Goal: Task Accomplishment & Management: Complete application form

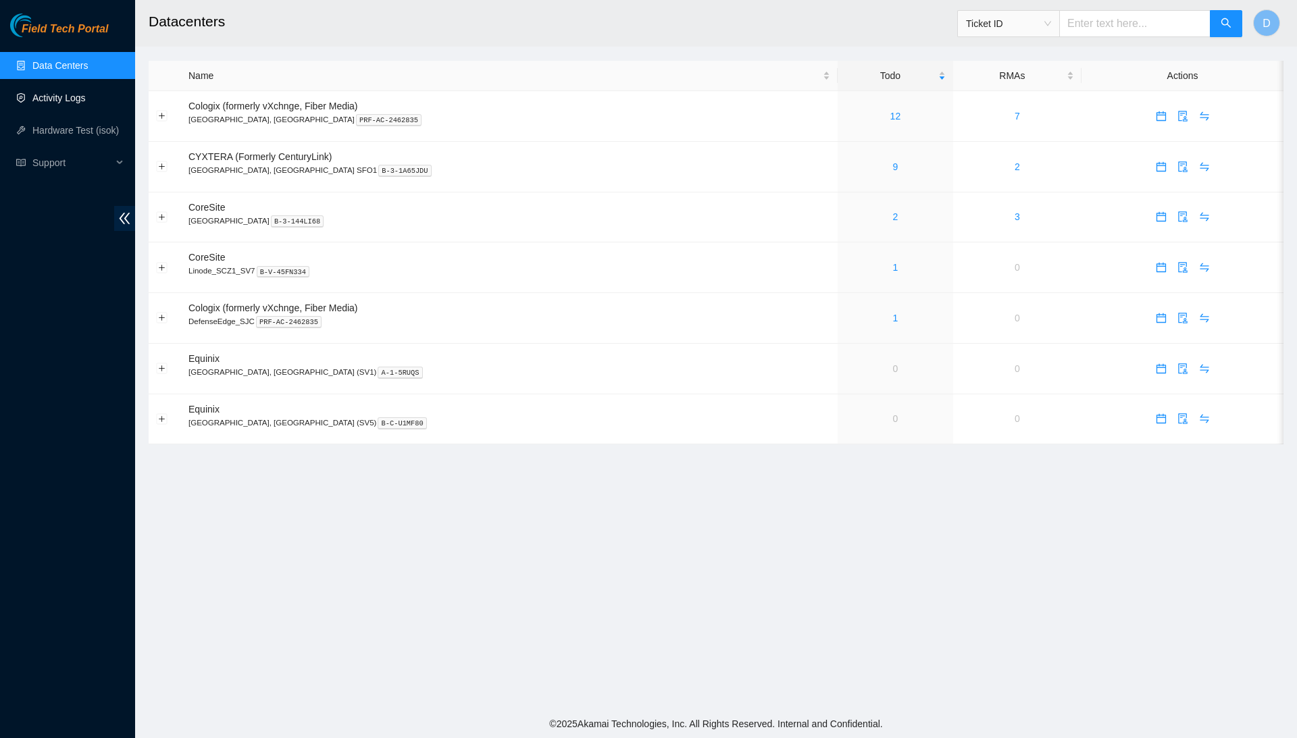
click at [86, 103] on link "Activity Logs" at bounding box center [58, 98] width 53 height 11
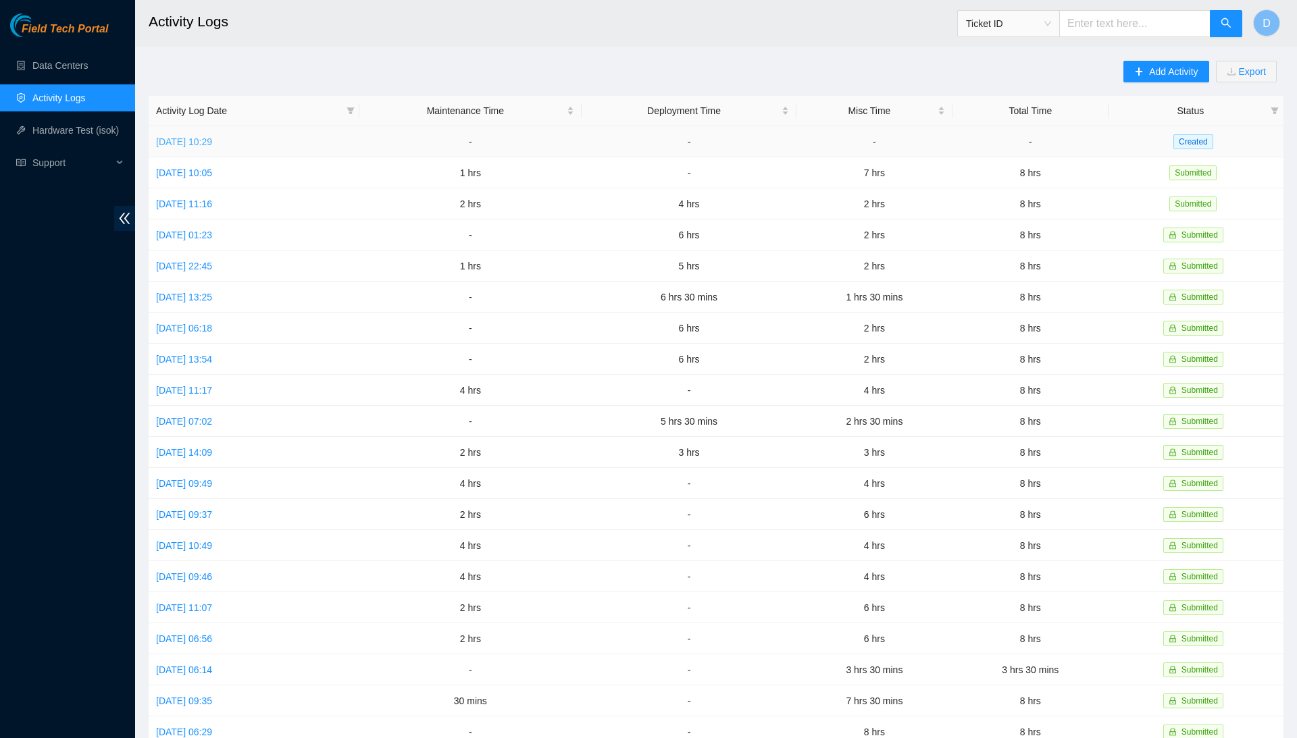
click at [212, 138] on link "[DATE] 10:29" at bounding box center [184, 141] width 56 height 11
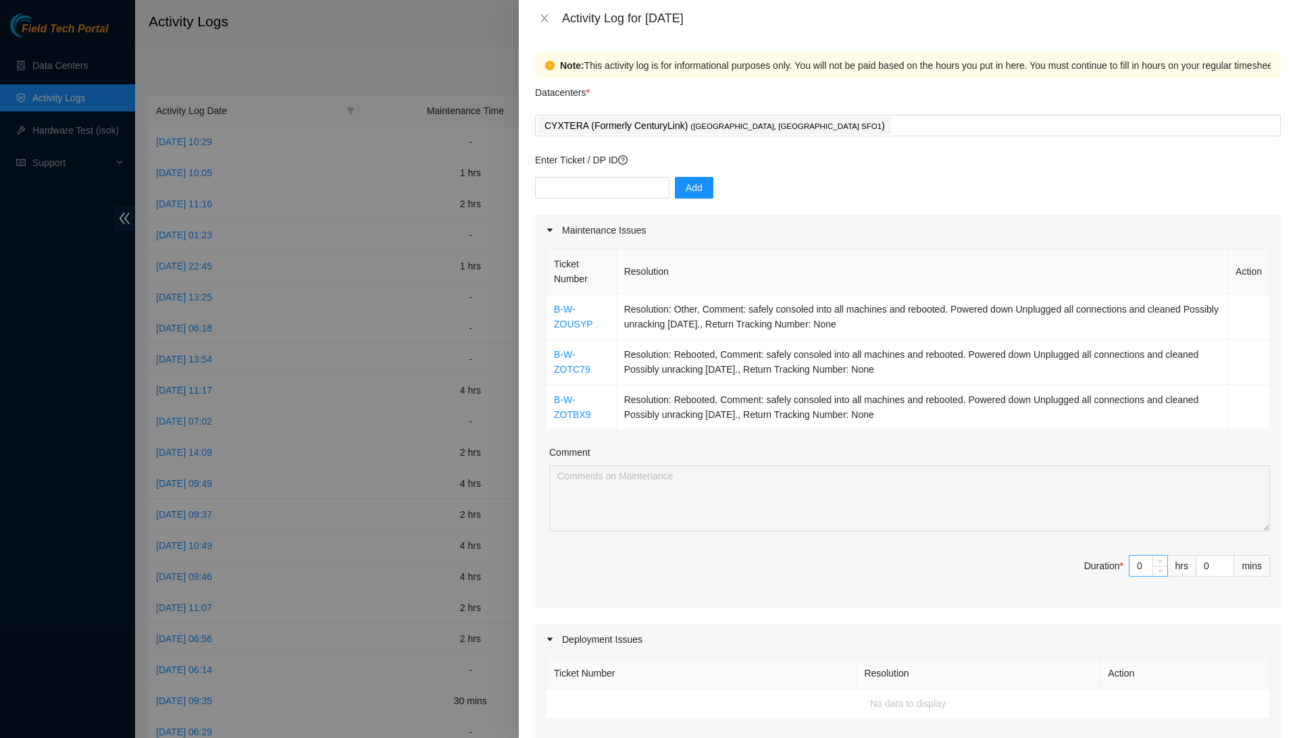
click at [1145, 559] on input "0" at bounding box center [1148, 566] width 38 height 20
type input "5"
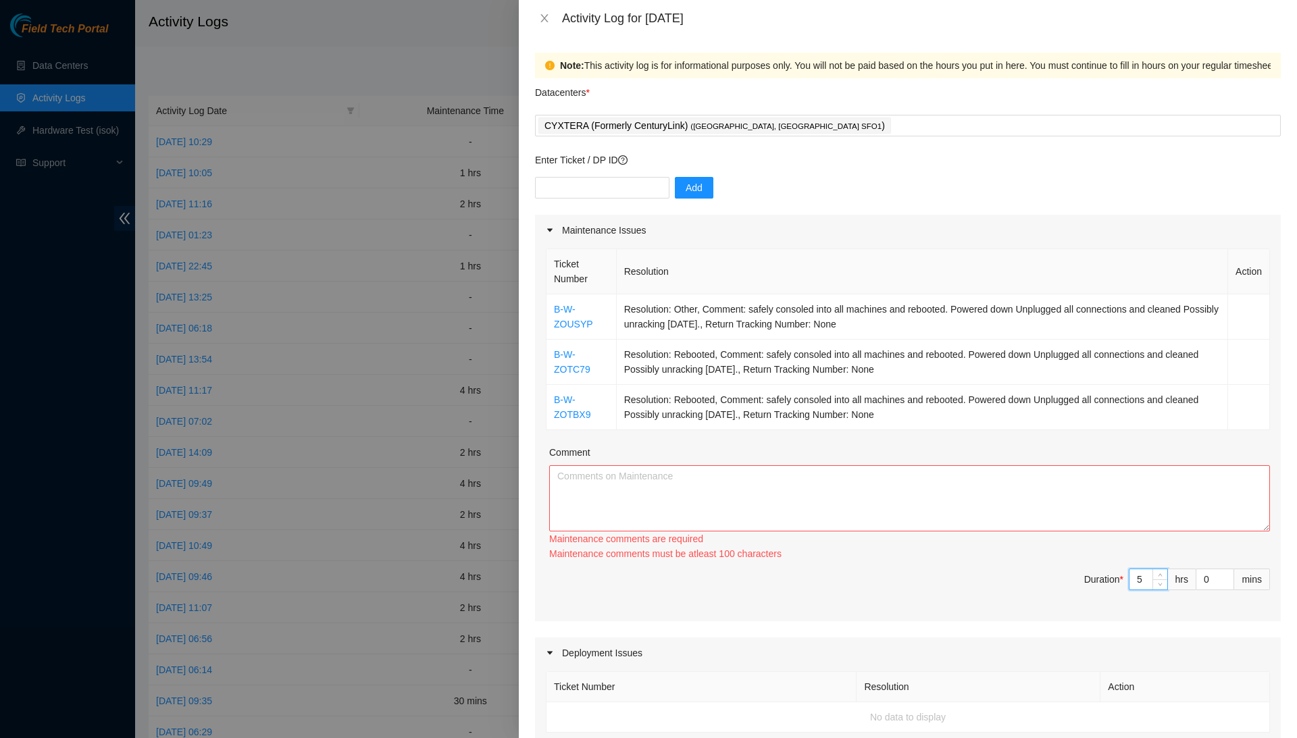
type input "0"
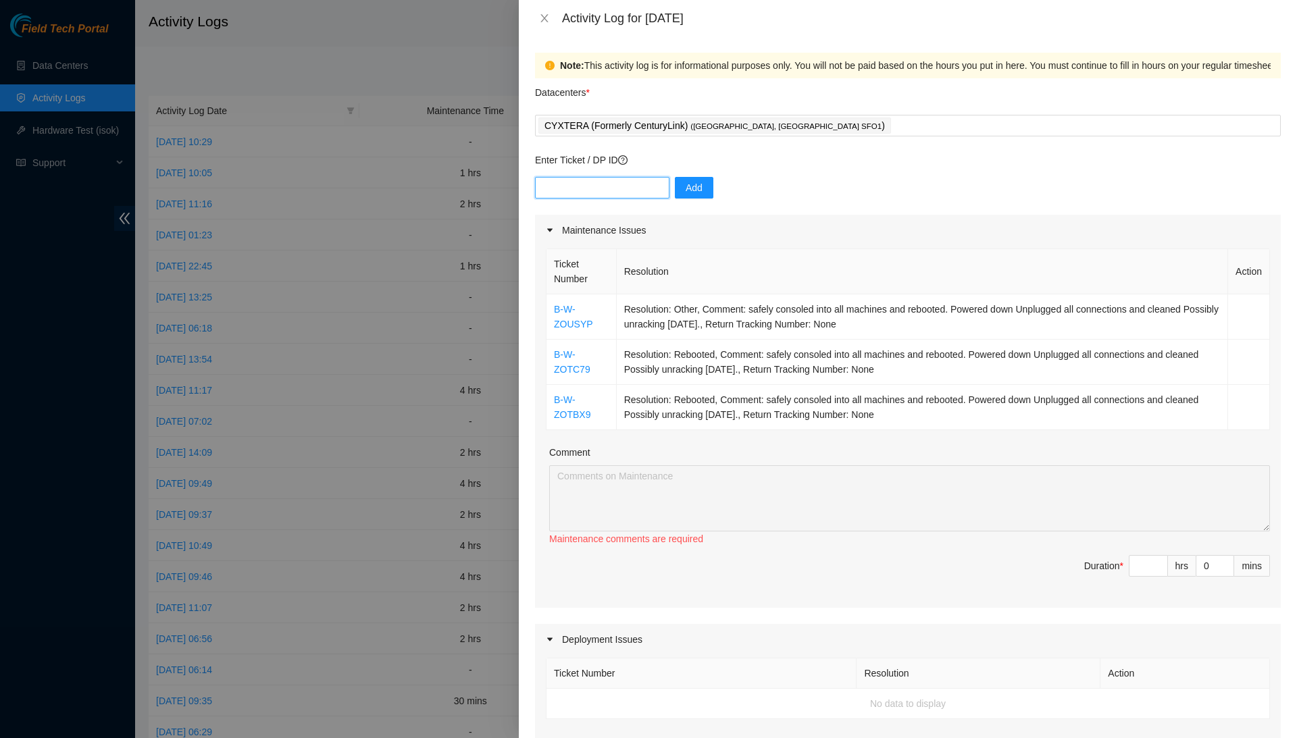
click at [639, 184] on input "text" at bounding box center [602, 188] width 134 height 22
paste input "DP80785"
type input "DP80785"
click at [700, 190] on span "Add" at bounding box center [693, 187] width 17 height 15
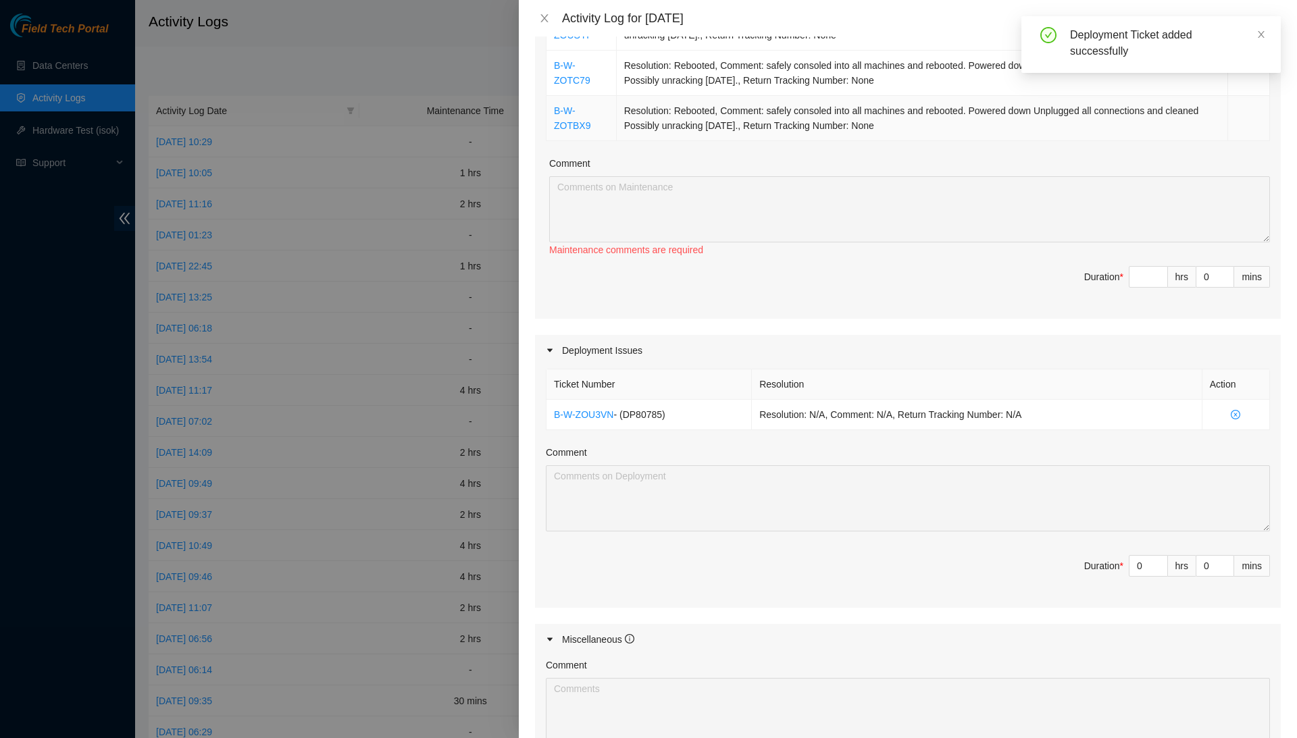
scroll to position [301, 0]
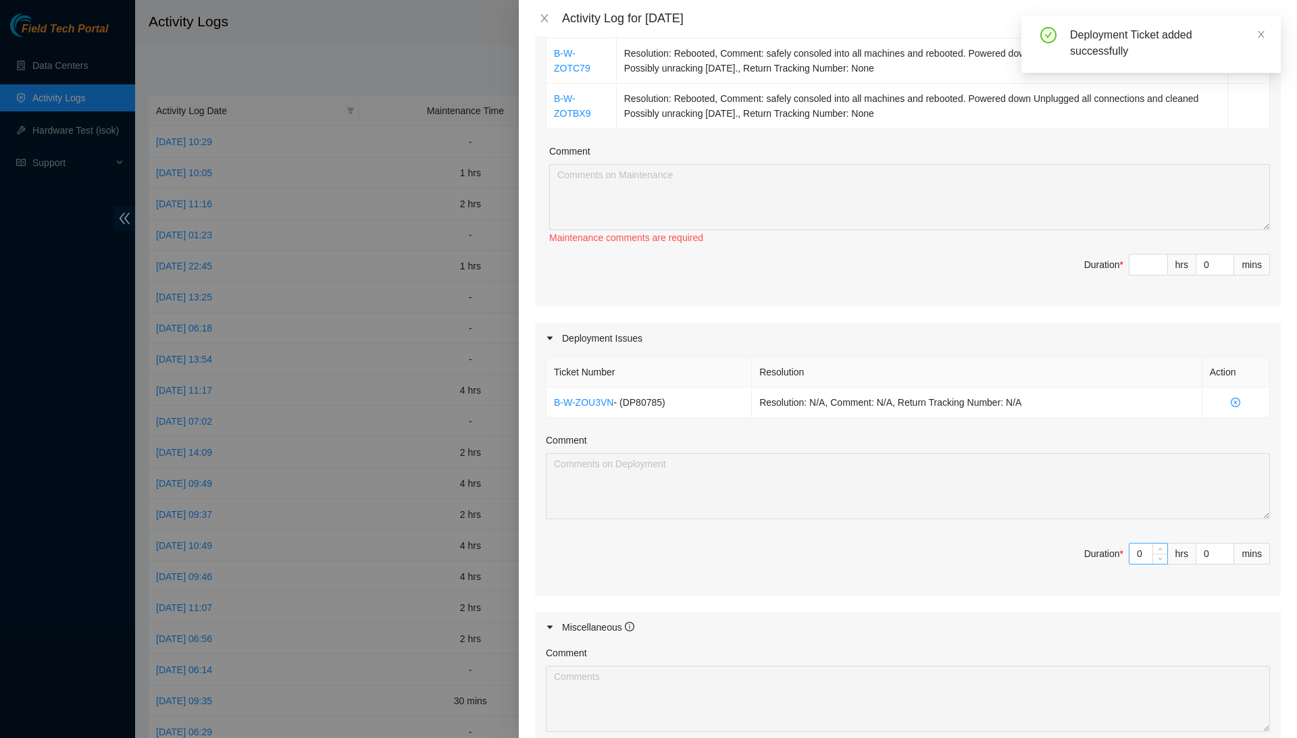
click at [1145, 546] on input "0" at bounding box center [1148, 554] width 38 height 20
type input "5"
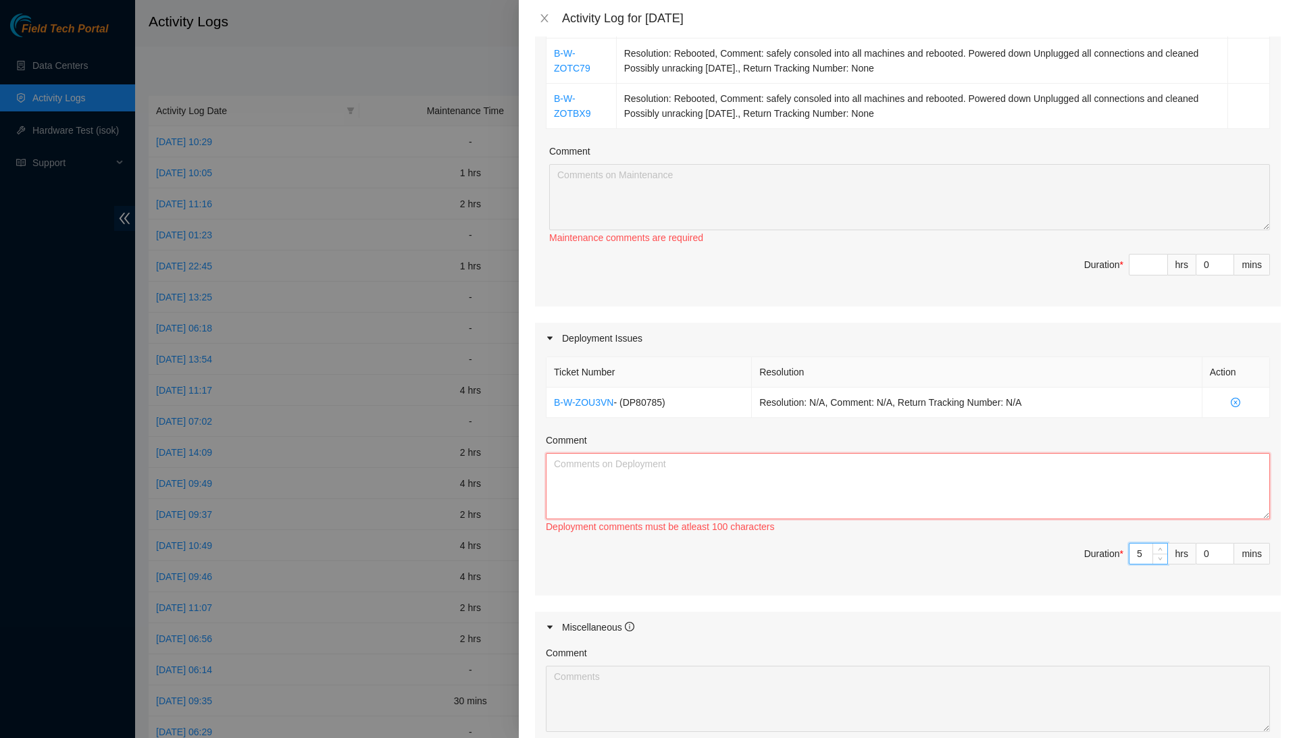
click at [1124, 504] on textarea "Comment" at bounding box center [908, 486] width 724 height 66
click at [1143, 544] on input "5" at bounding box center [1148, 554] width 38 height 20
type input "5"
type input "0"
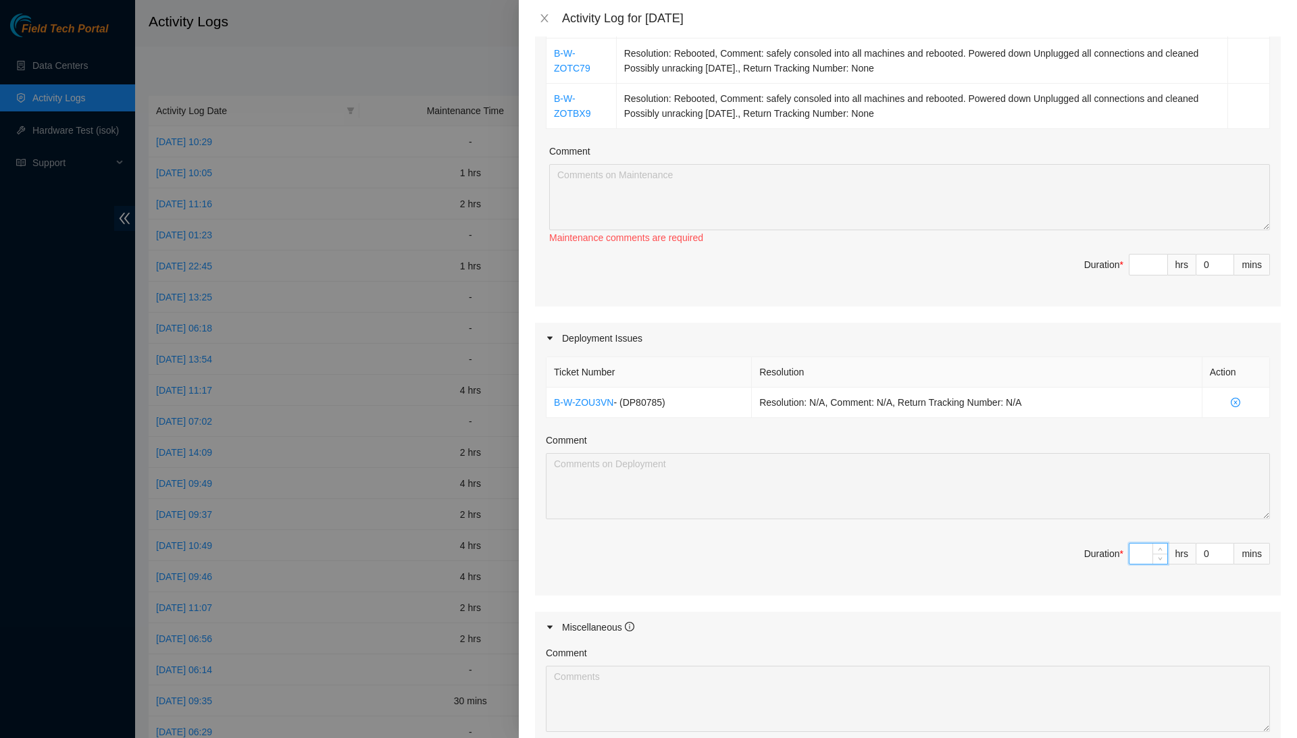
type input "4"
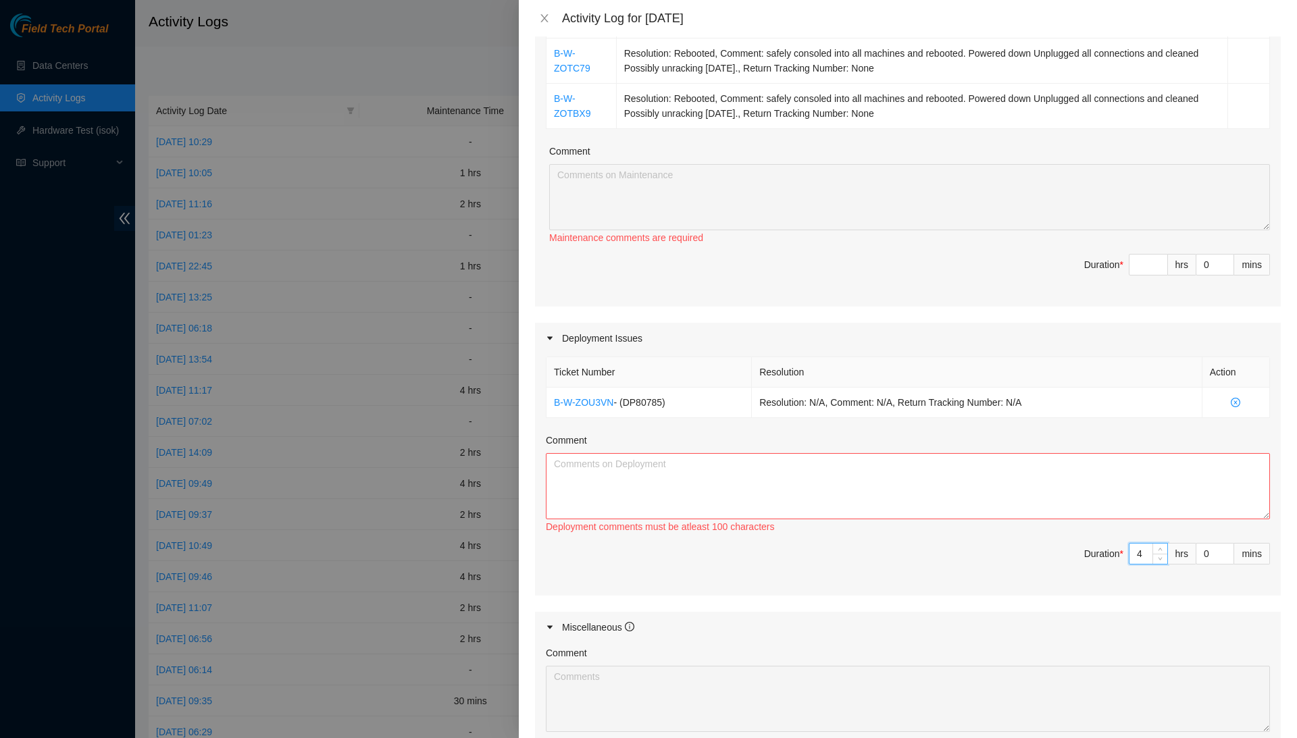
type input "4"
click at [1151, 500] on textarea "Comment" at bounding box center [908, 486] width 724 height 66
click at [541, 14] on icon "close" at bounding box center [544, 18] width 11 height 11
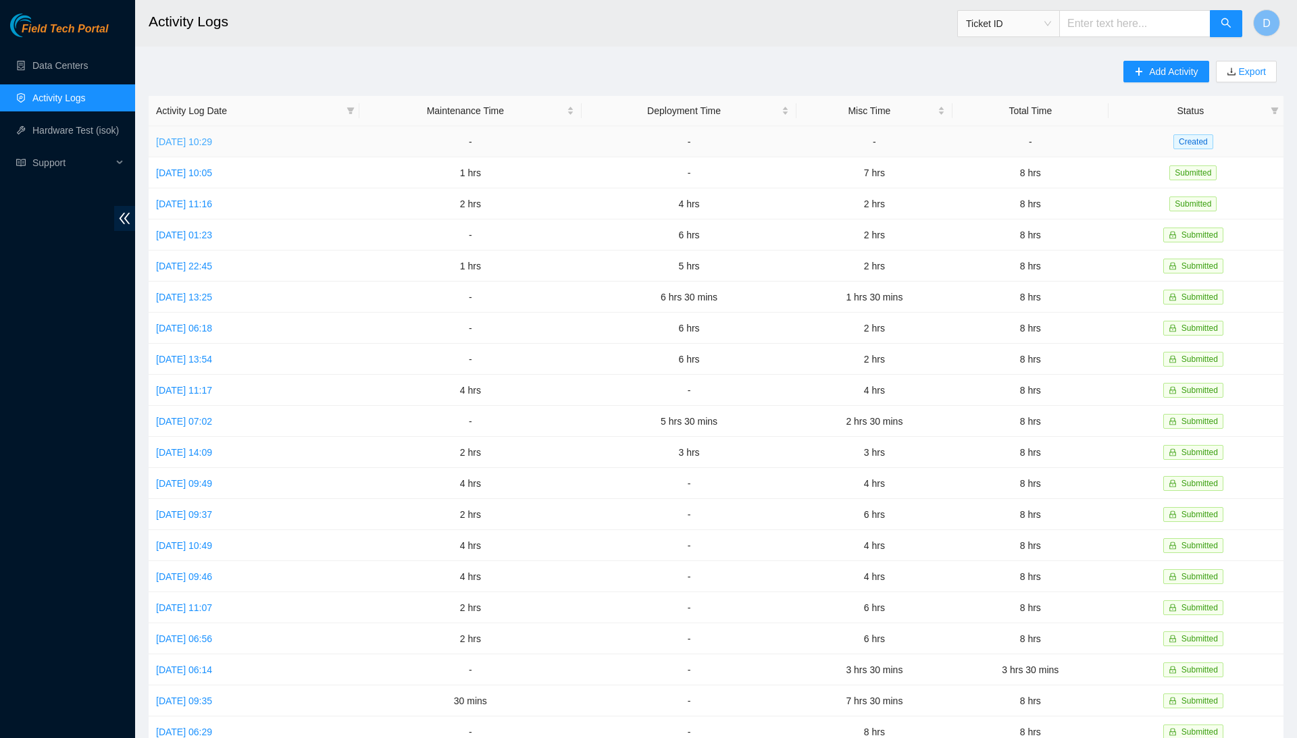
click at [212, 142] on link "[DATE] 10:29" at bounding box center [184, 141] width 56 height 11
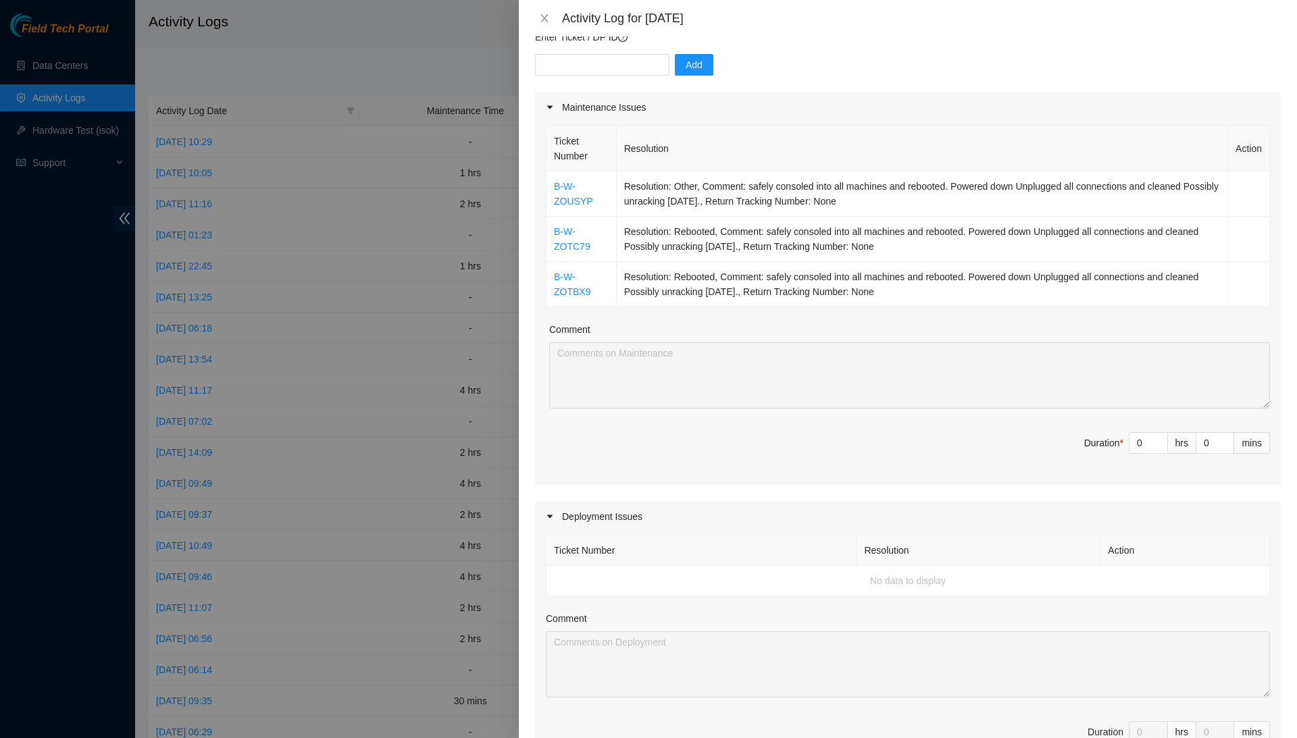
scroll to position [157, 0]
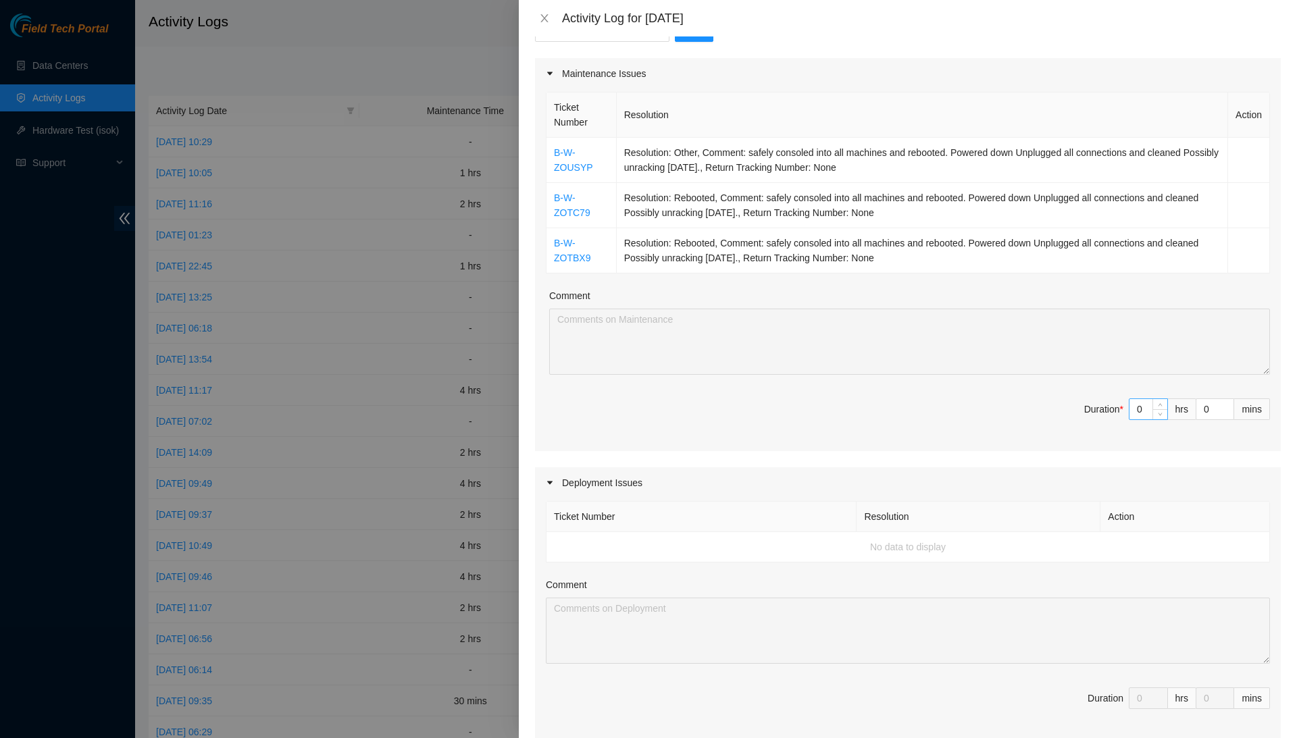
click at [1140, 407] on input "0" at bounding box center [1148, 409] width 38 height 20
type input "3"
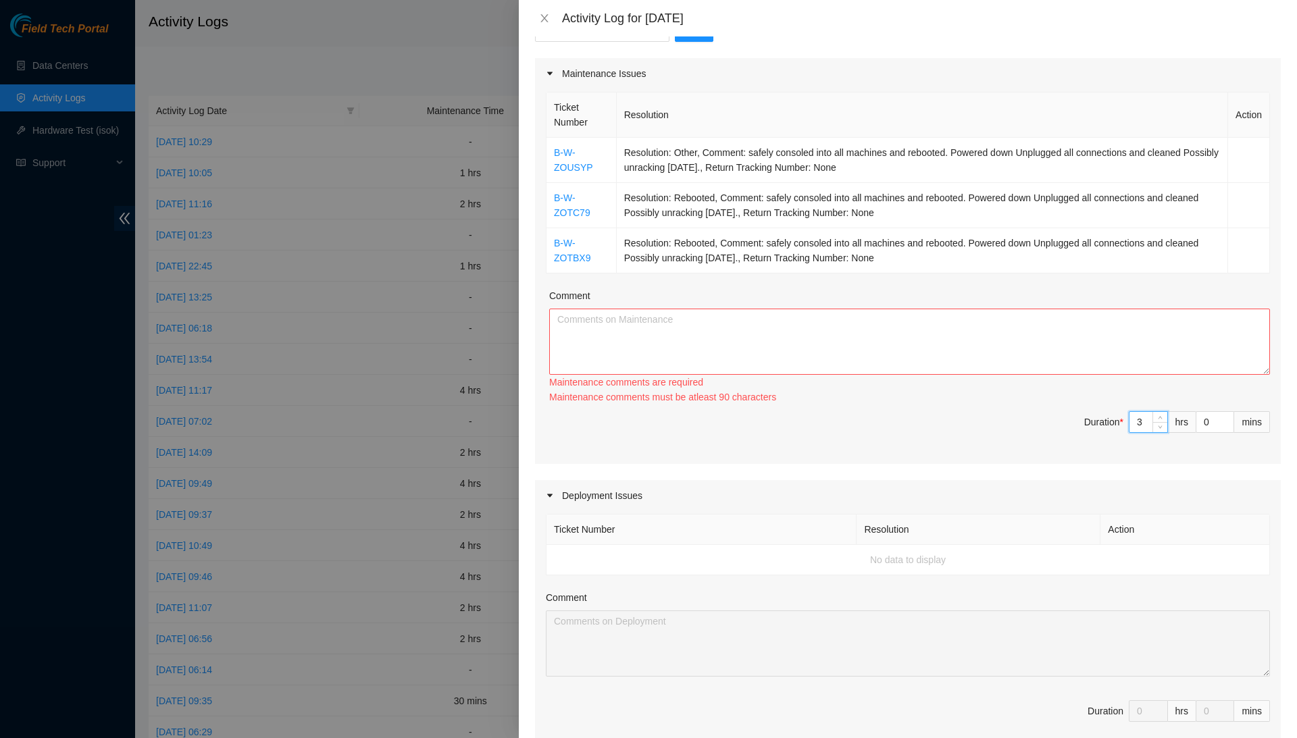
type input "0"
type input "4"
click at [1152, 343] on textarea "Comment" at bounding box center [909, 342] width 721 height 66
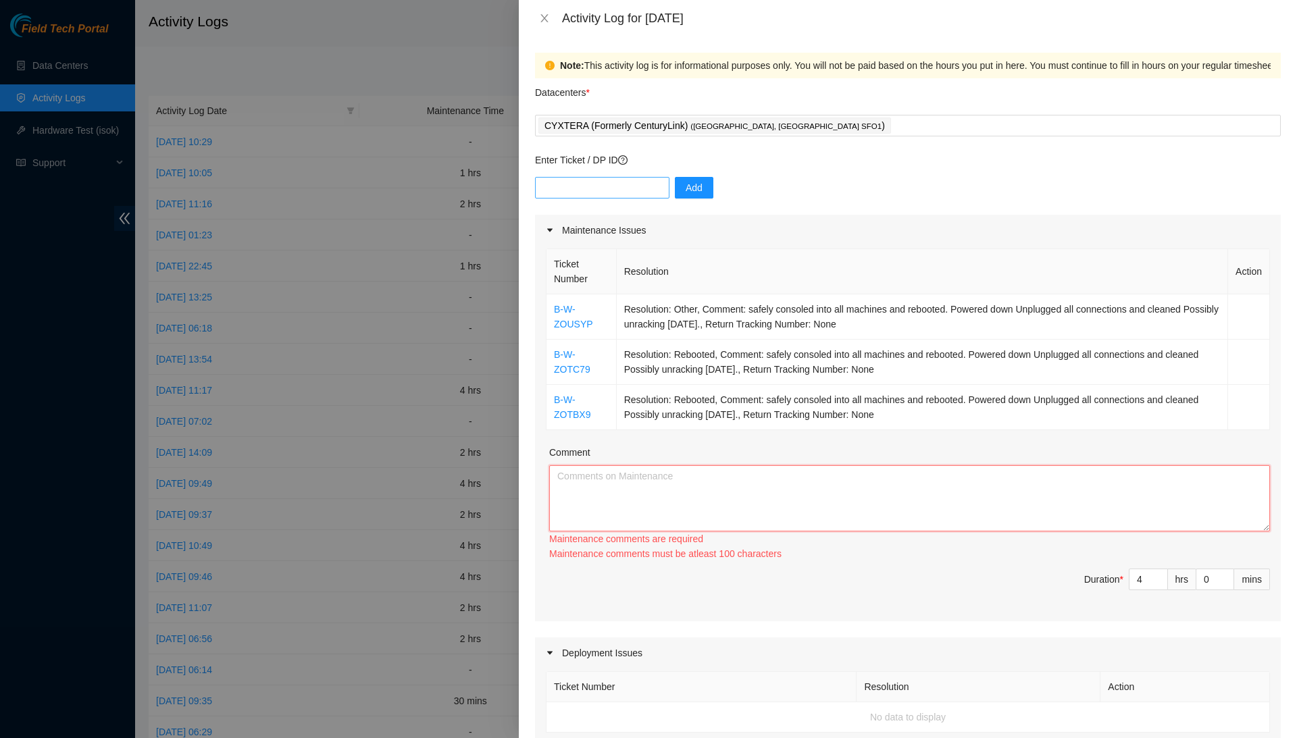
scroll to position [0, 0]
click at [652, 177] on input "text" at bounding box center [602, 188] width 134 height 22
paste input "DP80785"
type input "DP80785"
click at [706, 198] on div "DP80785 Add" at bounding box center [908, 196] width 746 height 38
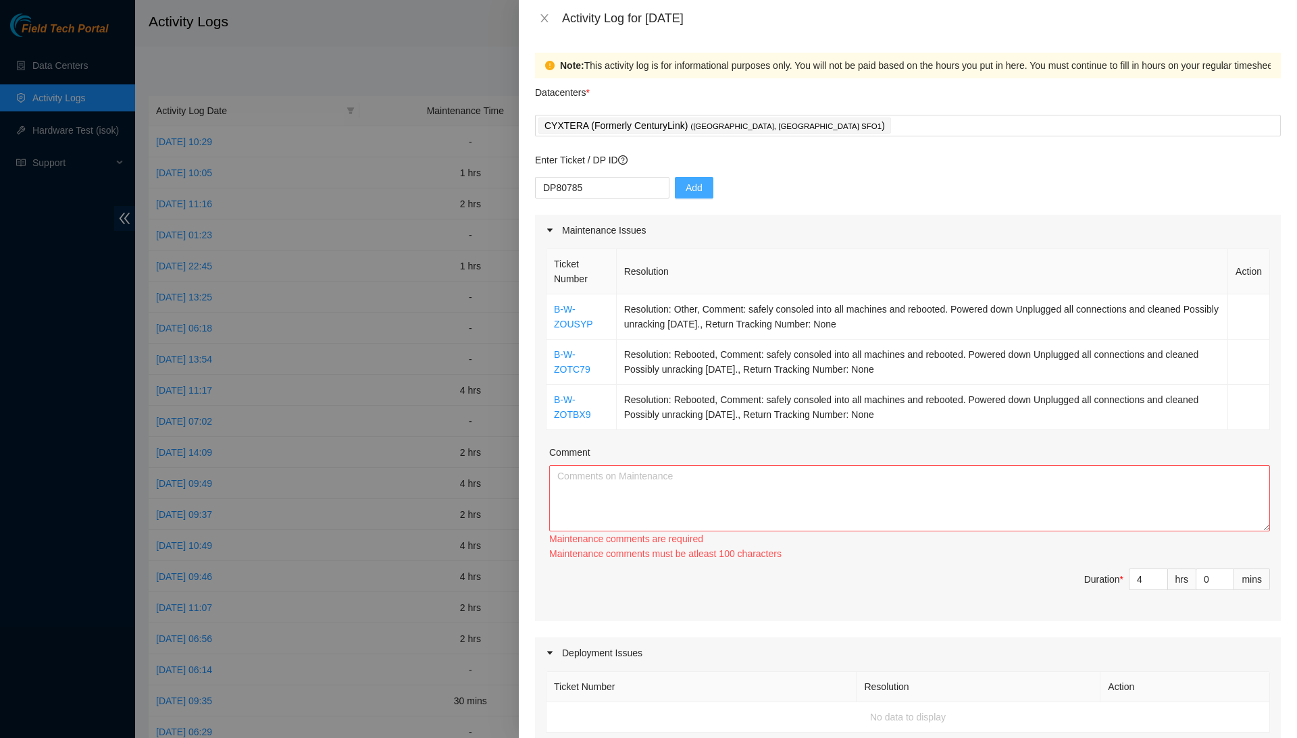
click at [708, 195] on button "Add" at bounding box center [694, 188] width 38 height 22
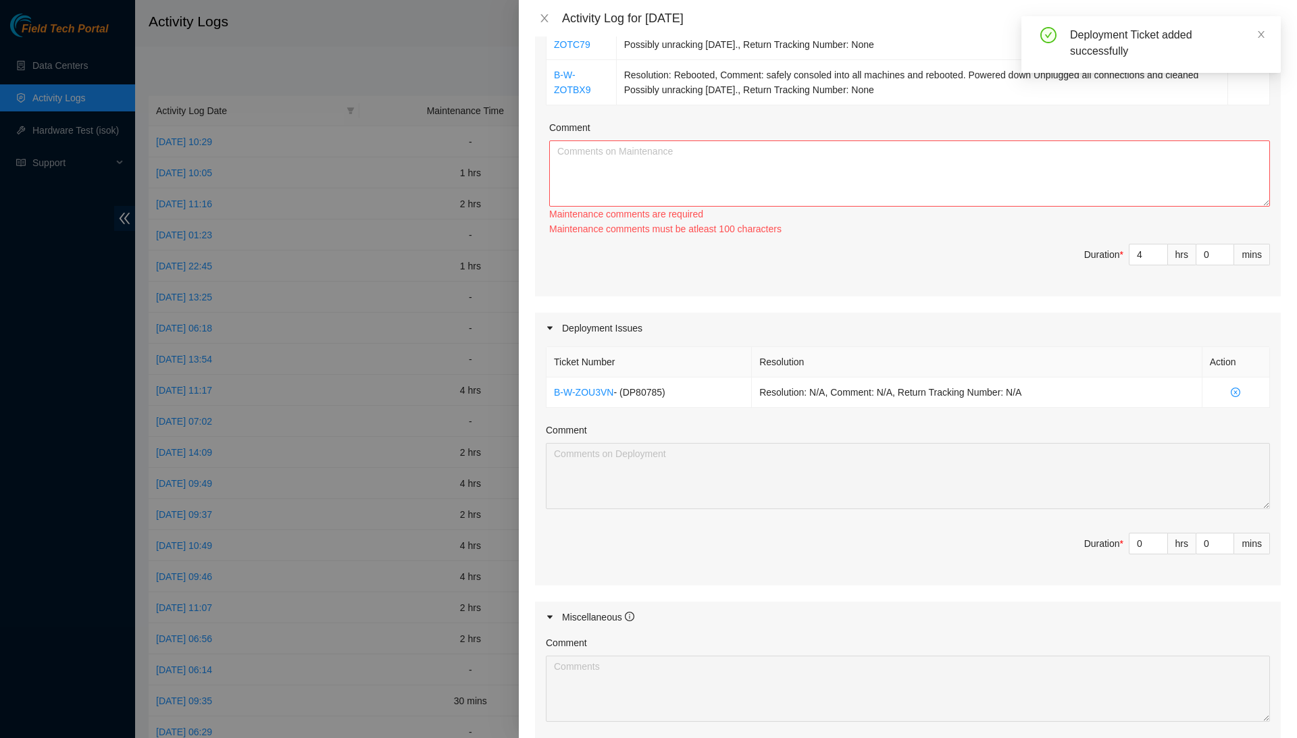
scroll to position [313, 0]
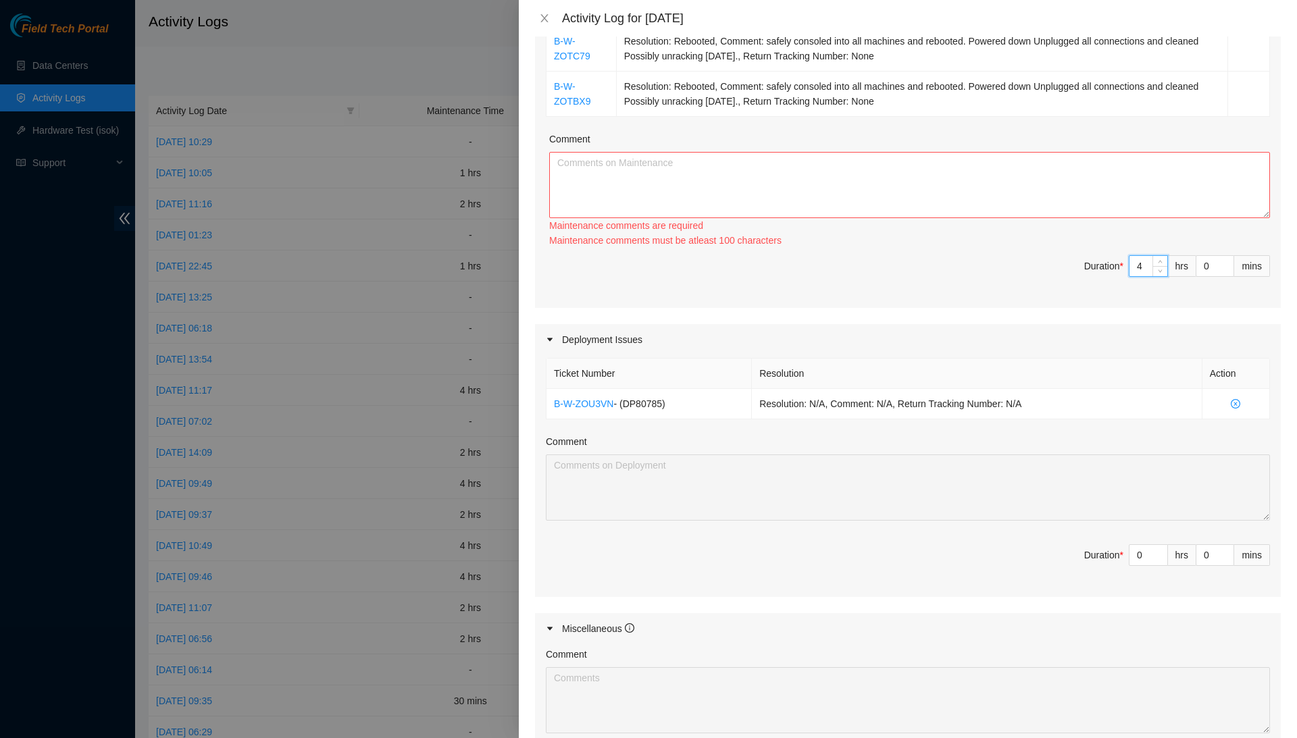
click at [1147, 258] on input "4" at bounding box center [1148, 266] width 38 height 20
type input "0"
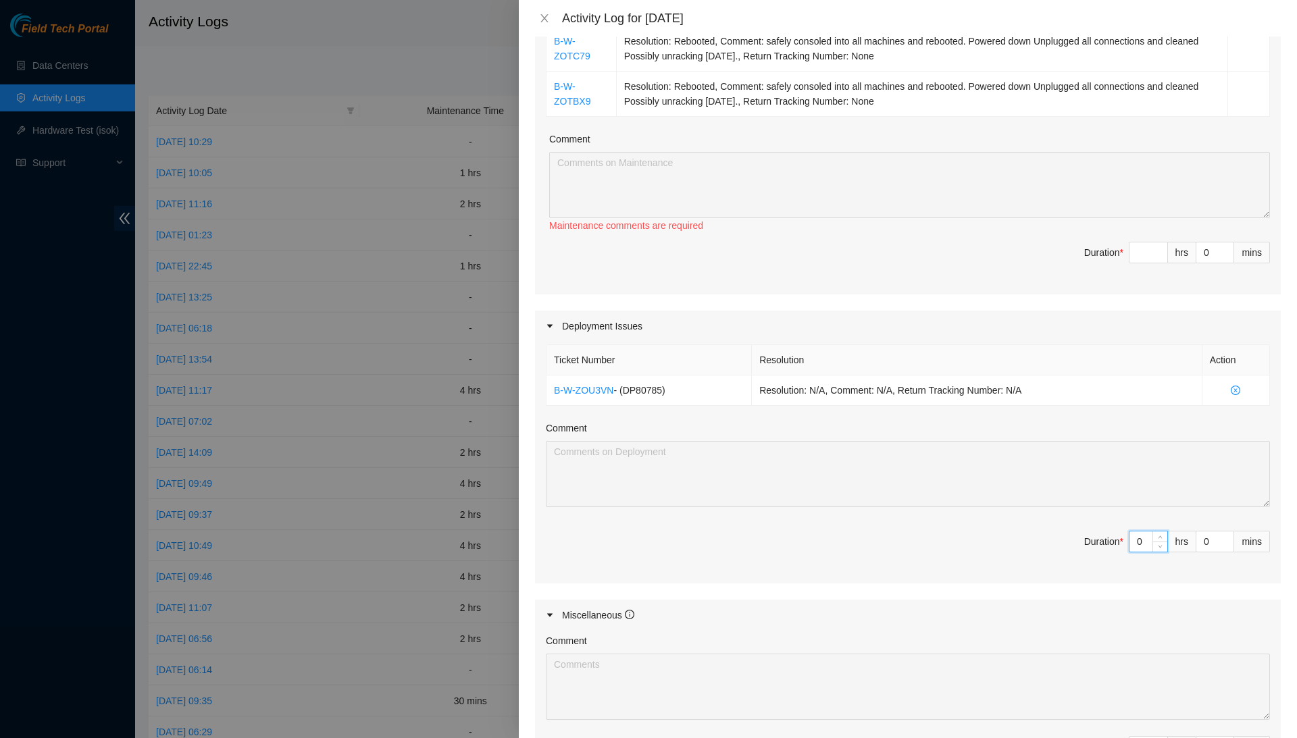
click at [1143, 532] on input "0" at bounding box center [1148, 542] width 38 height 20
type input "4"
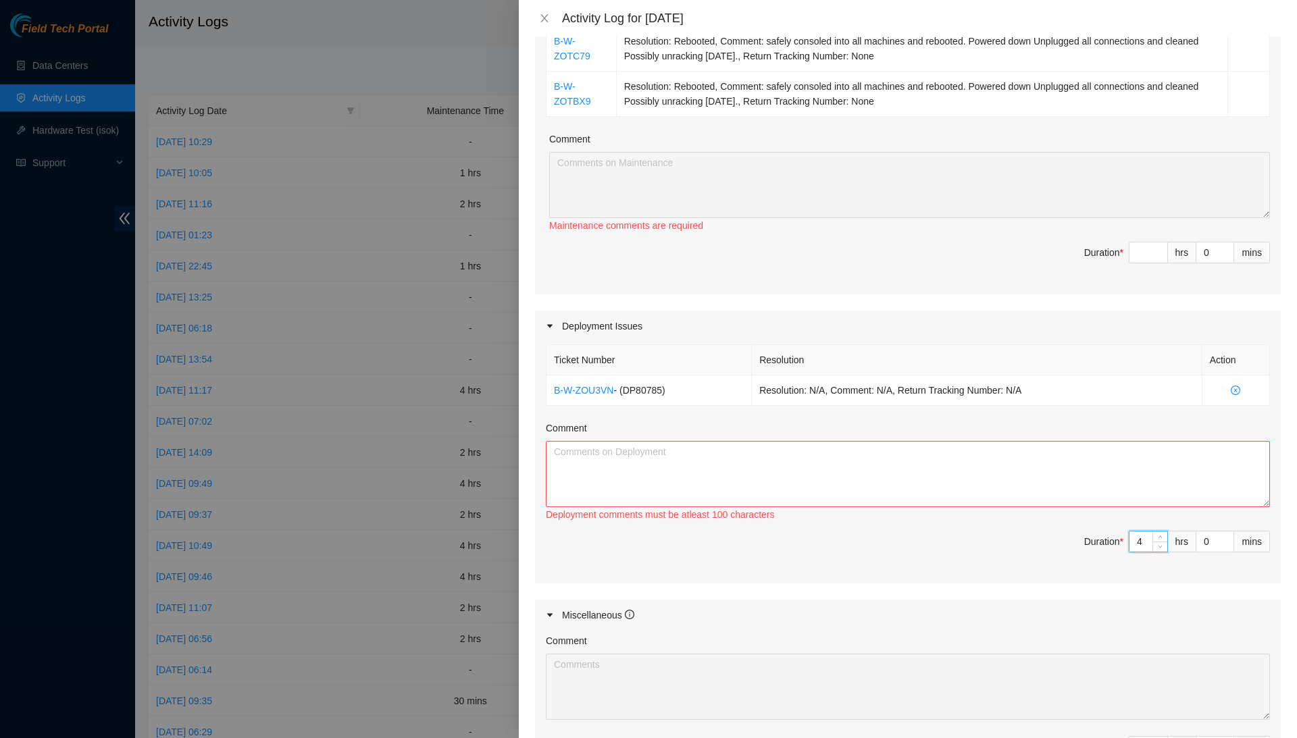
type input "0"
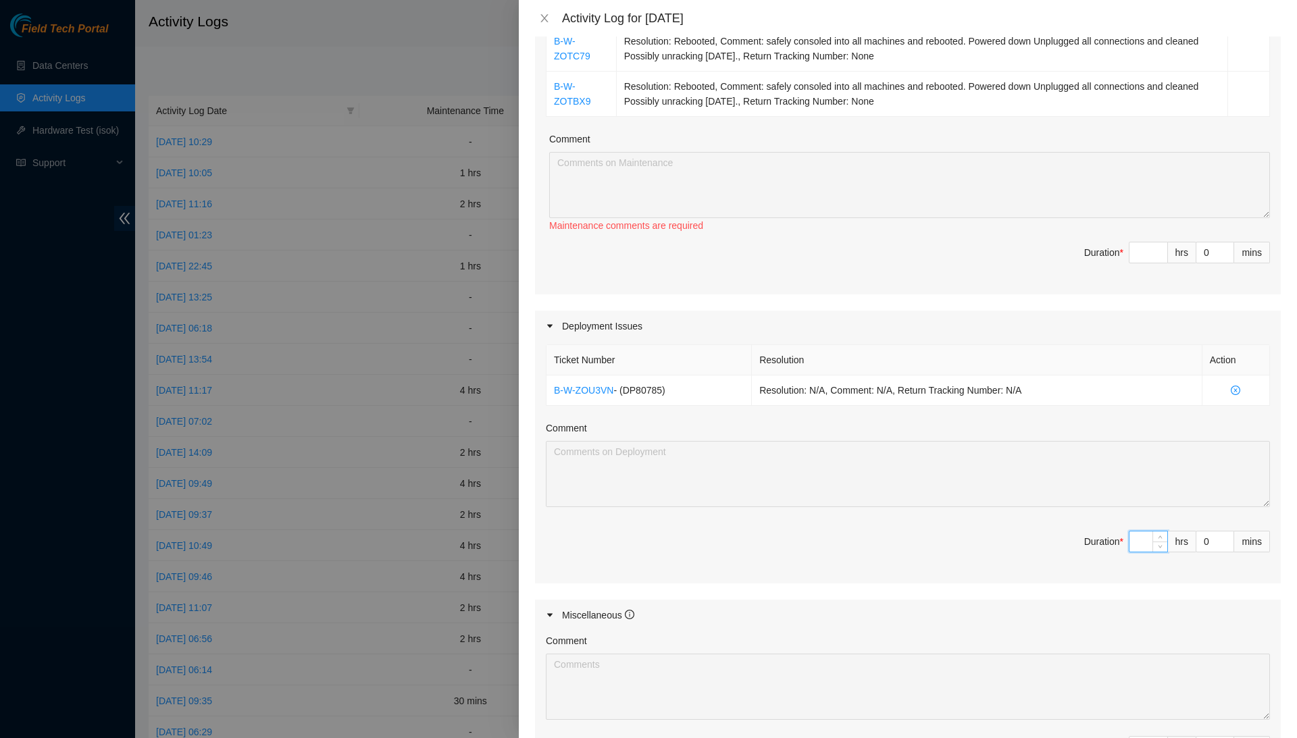
type input "5"
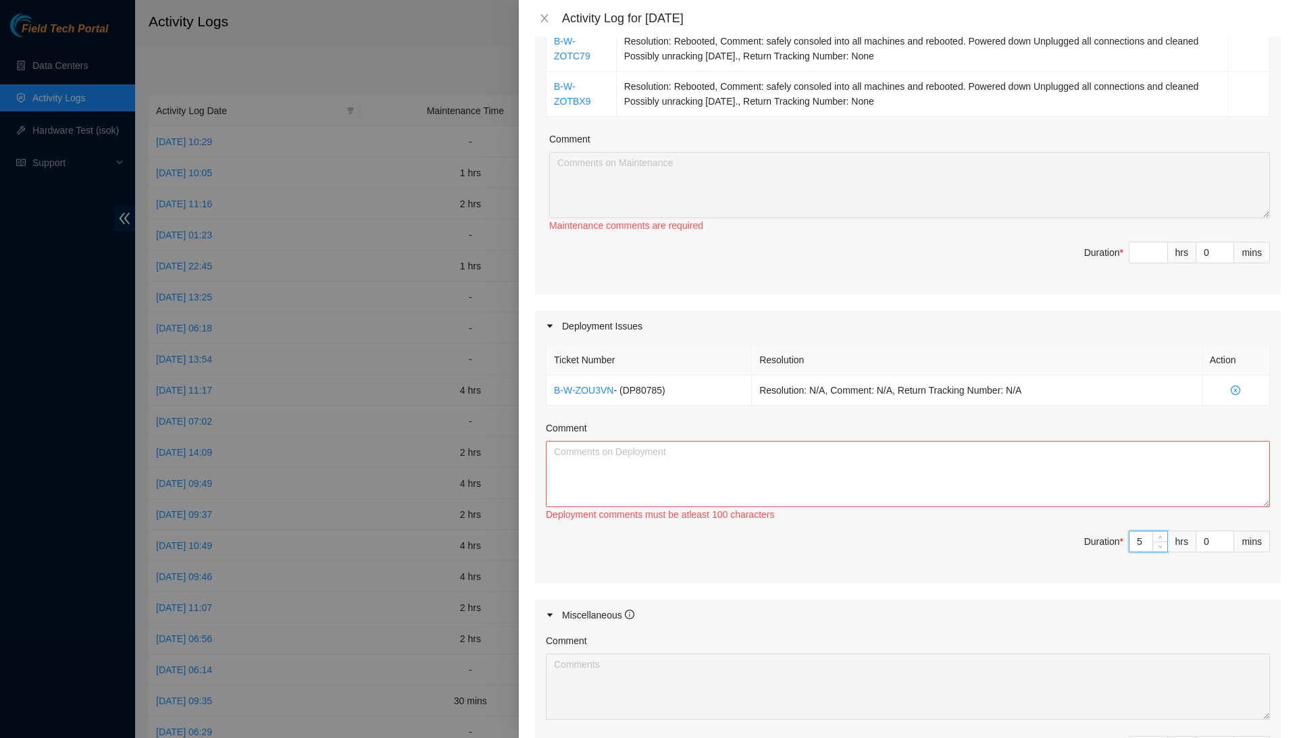
type input "5"
click at [1168, 463] on textarea "Comment" at bounding box center [908, 474] width 724 height 66
click at [1143, 538] on input "5" at bounding box center [1148, 542] width 38 height 20
type input "0"
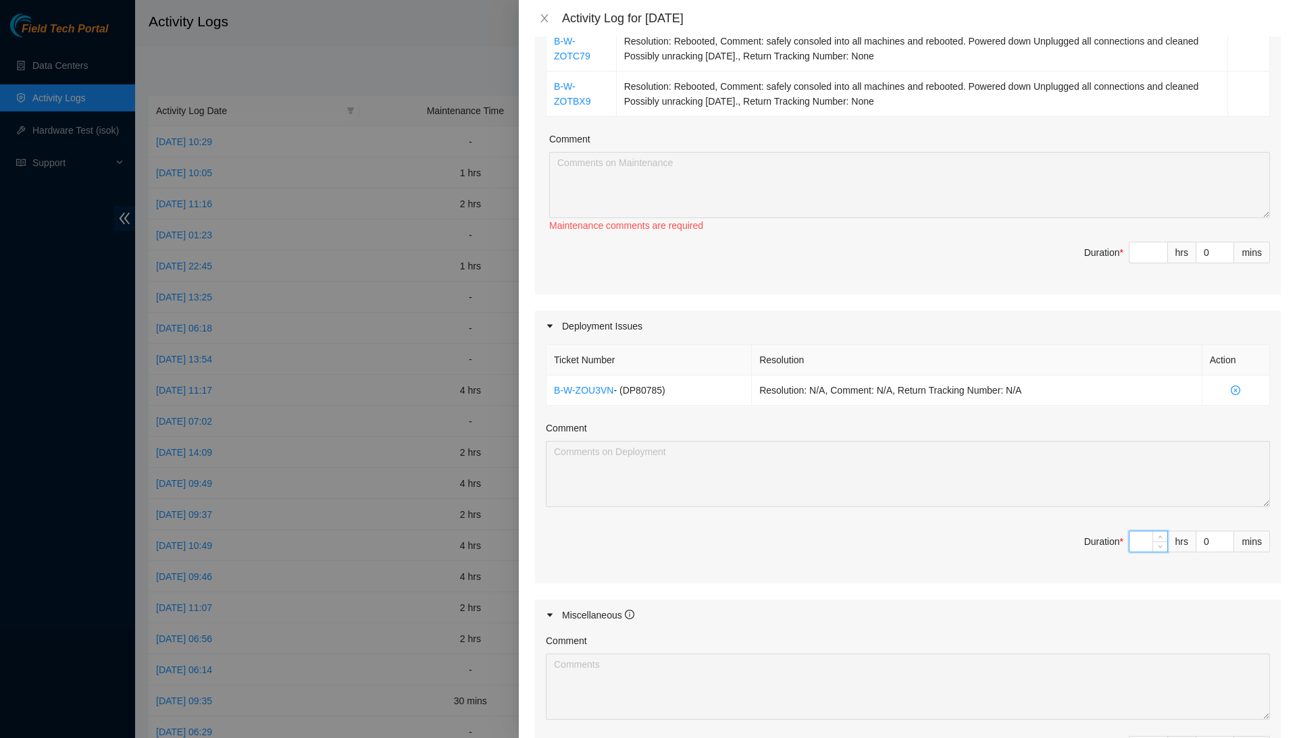
type input "4"
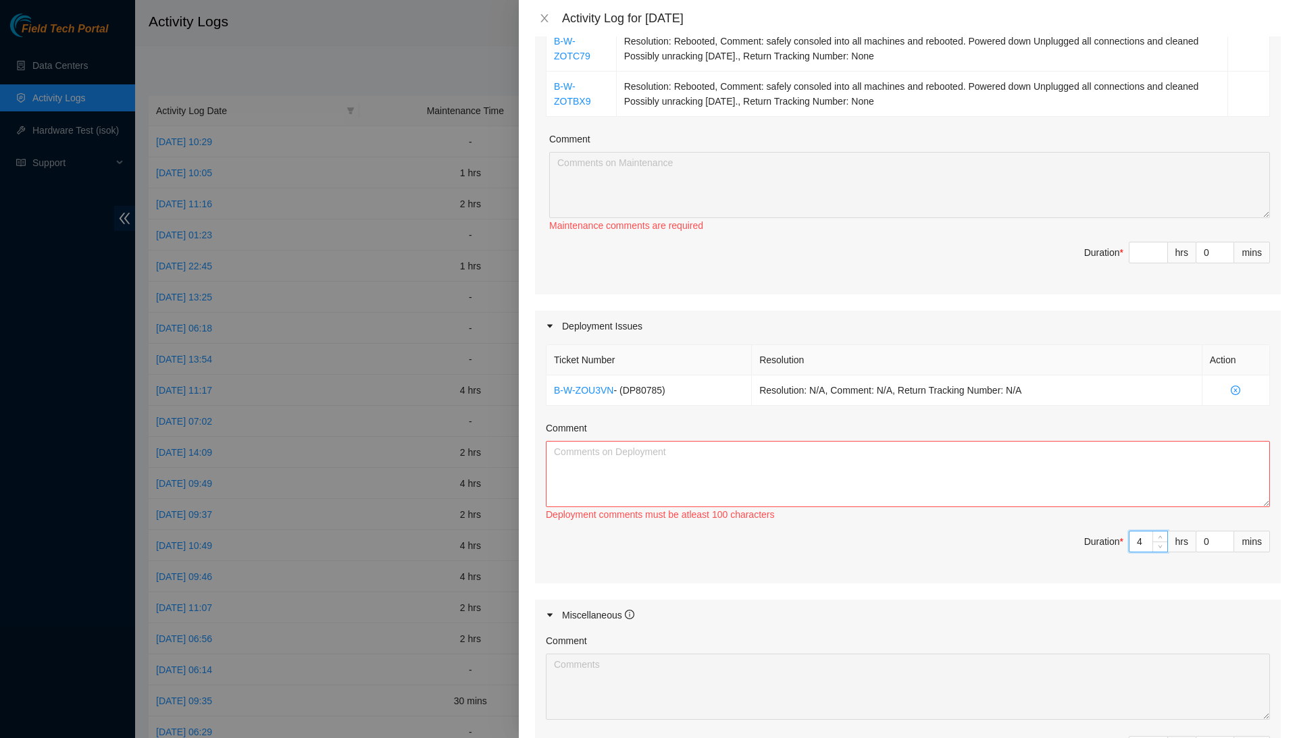
type input "4"
click at [1143, 466] on textarea "Comment" at bounding box center [908, 474] width 724 height 66
click at [778, 469] on textarea "I have completed all for DP80785 besides placing all assets on the pallet." at bounding box center [908, 474] width 724 height 66
click at [911, 446] on textarea "I have completed all for DP80785 besides placing all assets on the pallet." at bounding box center [908, 474] width 724 height 66
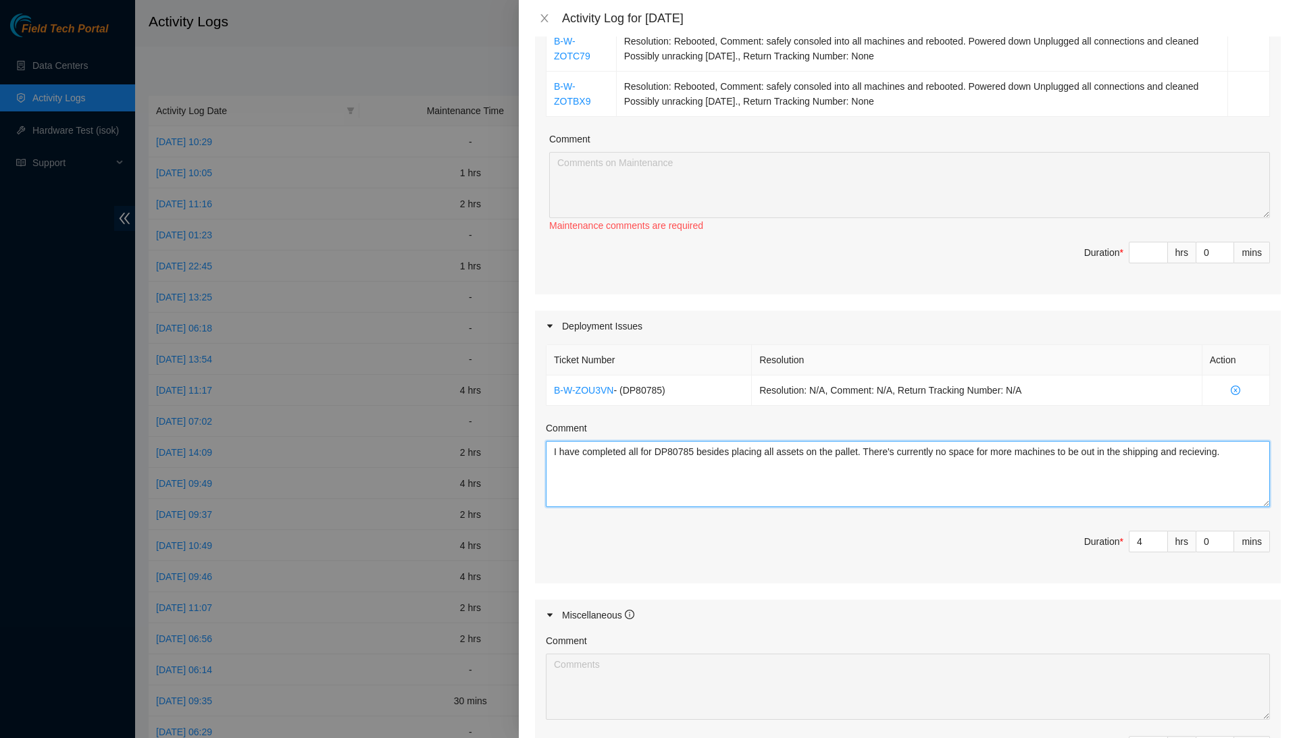
click at [906, 463] on textarea "I have completed all for DP80785 besides placing all assets on the pallet. Ther…" at bounding box center [908, 474] width 724 height 66
click at [841, 496] on textarea "I have completed all for DP80785 besides placing all assets on the pallet. Ther…" at bounding box center [908, 474] width 724 height 66
click at [941, 466] on textarea "I have completed all for DP80785 besides placing all assets on the pallet. Ther…" at bounding box center [908, 474] width 724 height 66
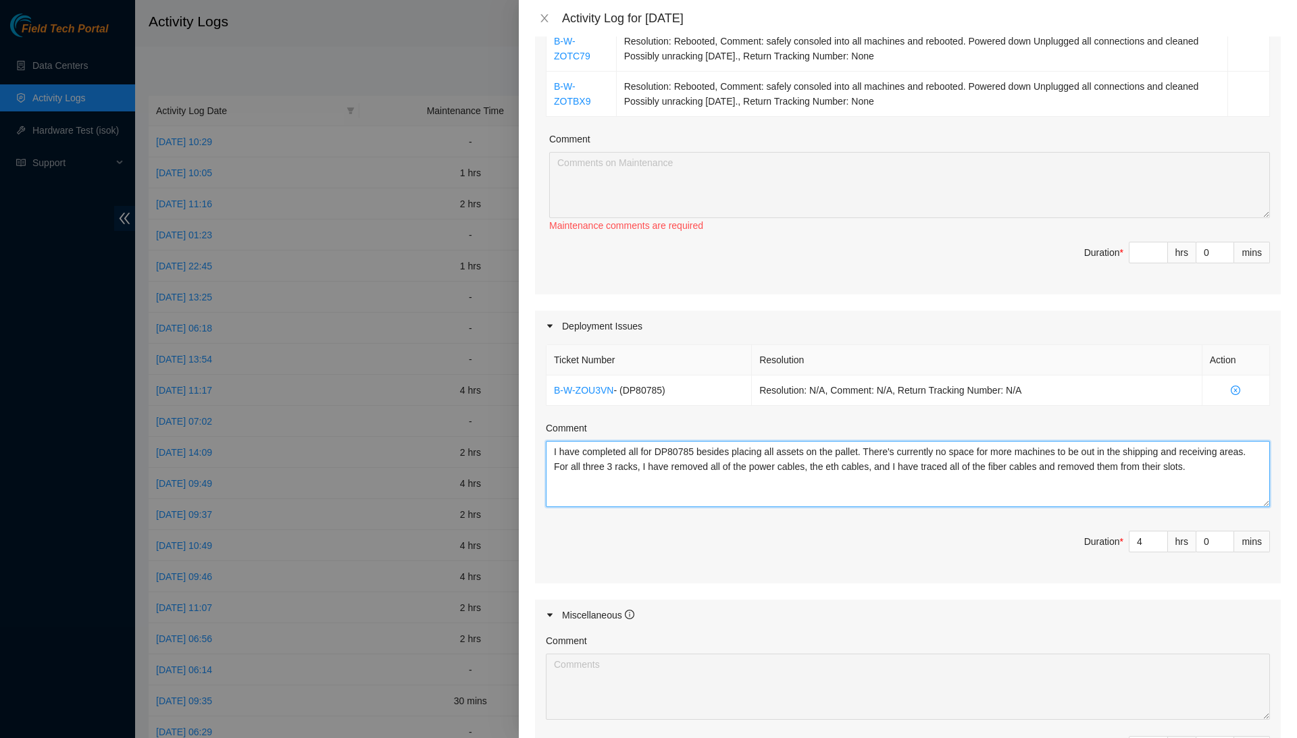
click at [792, 479] on textarea "I have completed all for DP80785 besides placing all assets on the pallet. Ther…" at bounding box center [908, 474] width 724 height 66
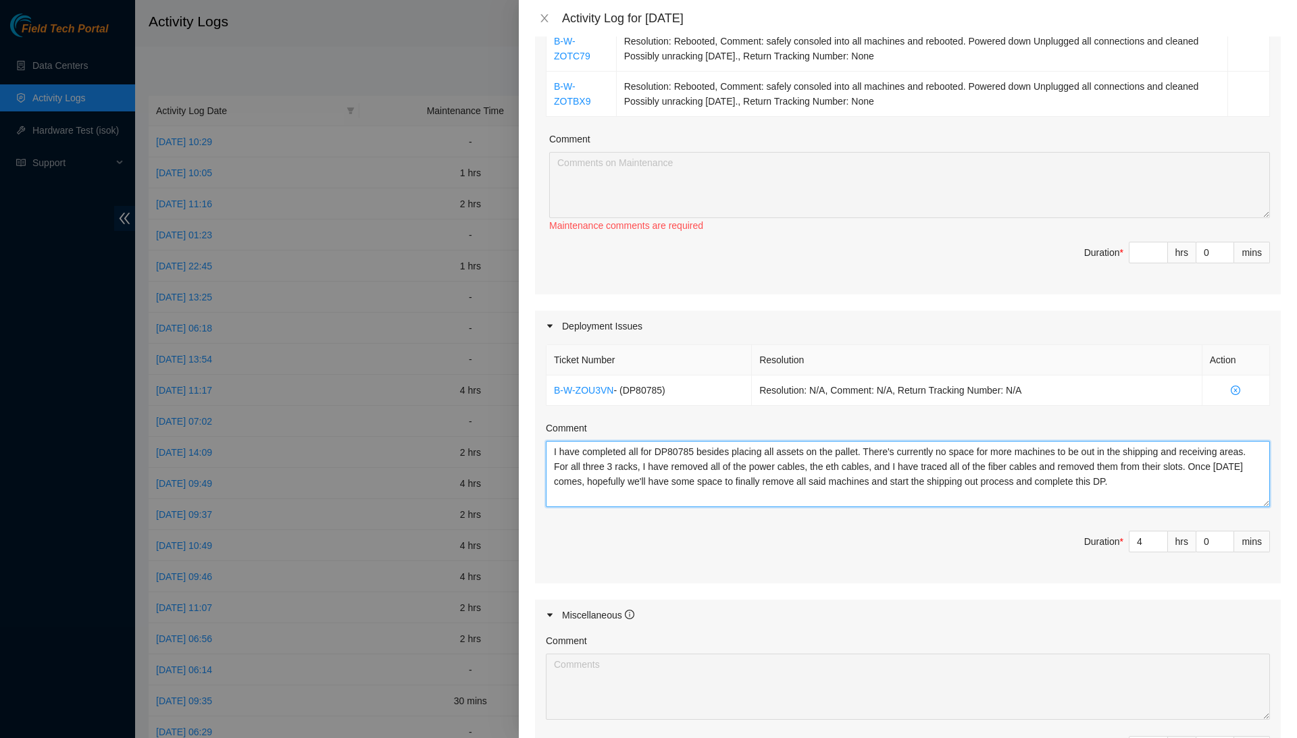
click at [943, 493] on textarea "I have completed all for DP80785 besides placing all assets on the pallet. Ther…" at bounding box center [908, 474] width 724 height 66
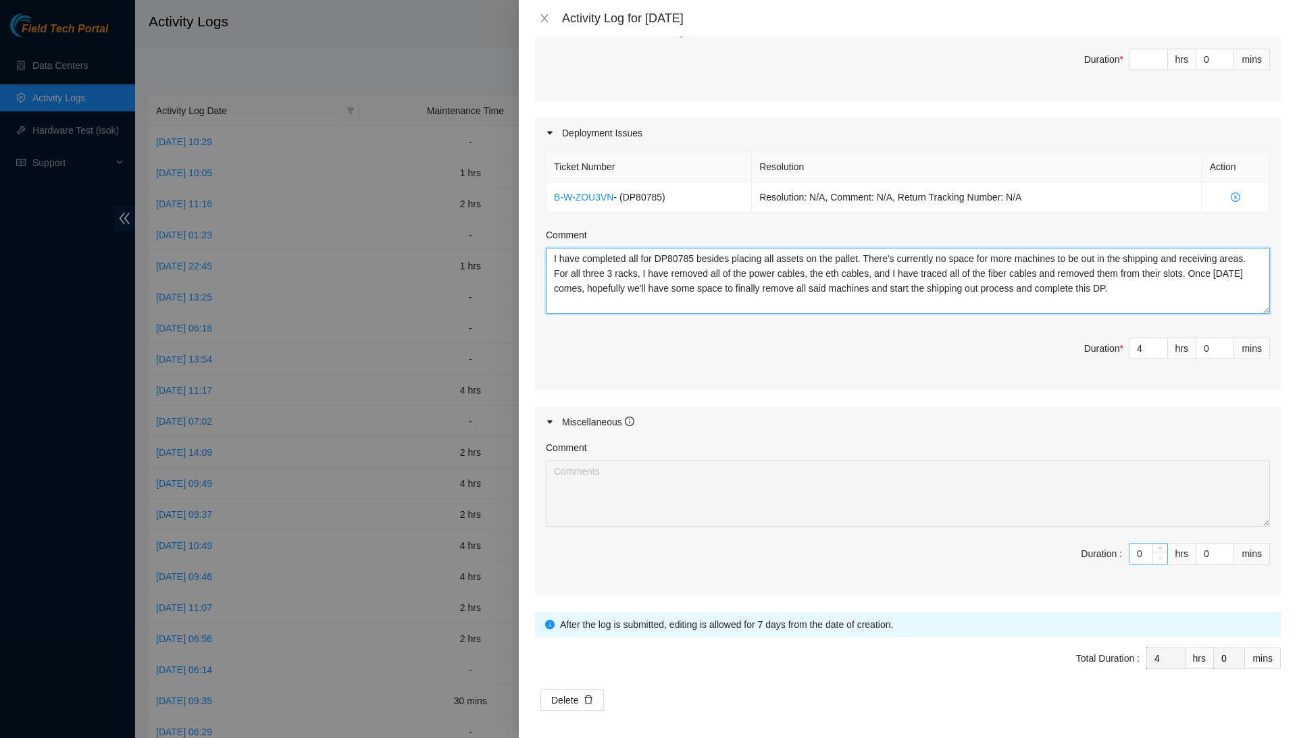
scroll to position [506, 0]
type textarea "I have completed all for DP80785 besides placing all assets on the pallet. Ther…"
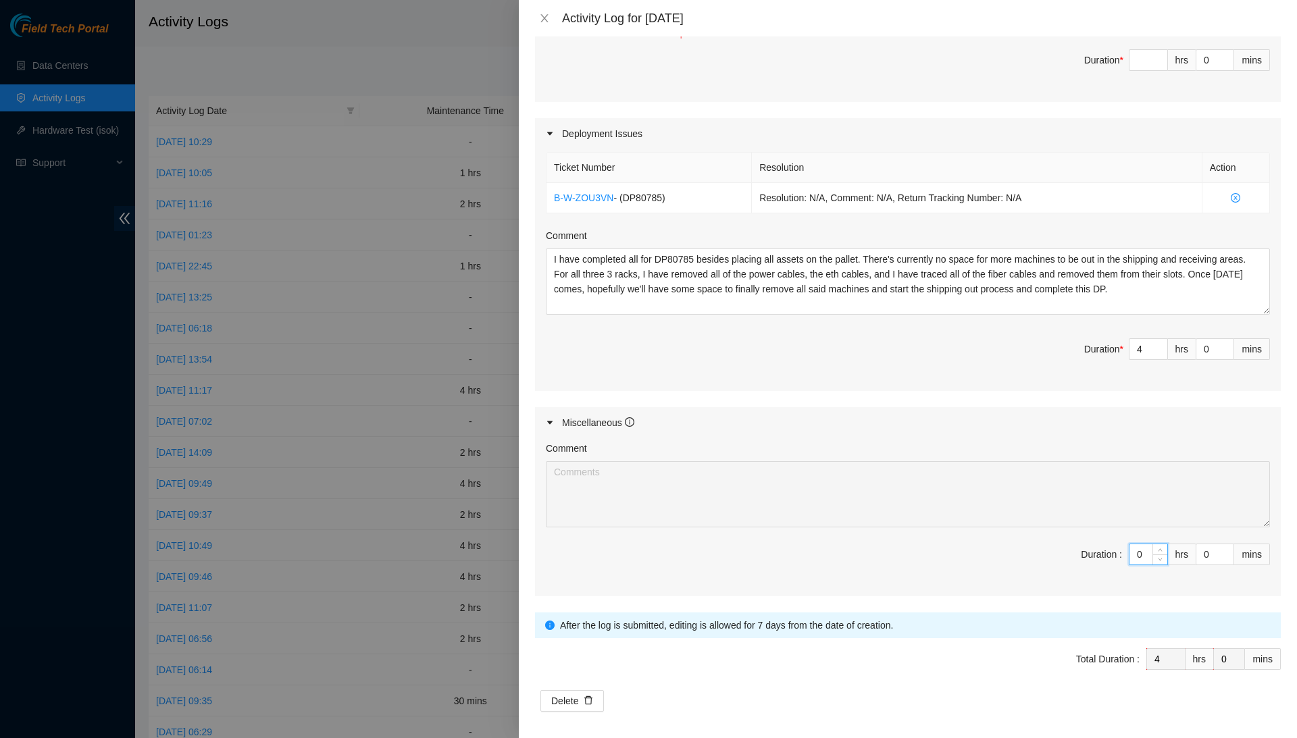
click at [1147, 546] on input "0" at bounding box center [1148, 554] width 38 height 20
type input "4"
type input "8"
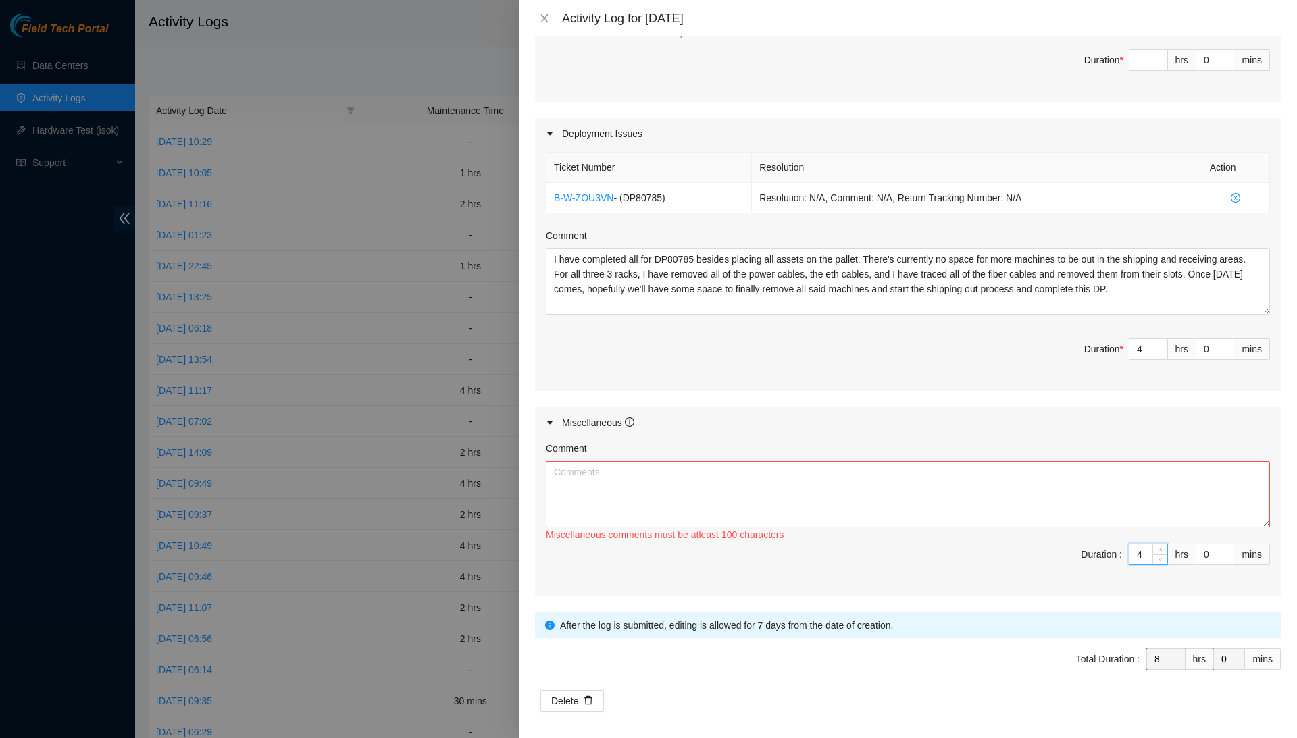
type input "4"
click at [1141, 503] on textarea "Comment" at bounding box center [908, 494] width 724 height 66
type textarea "T"
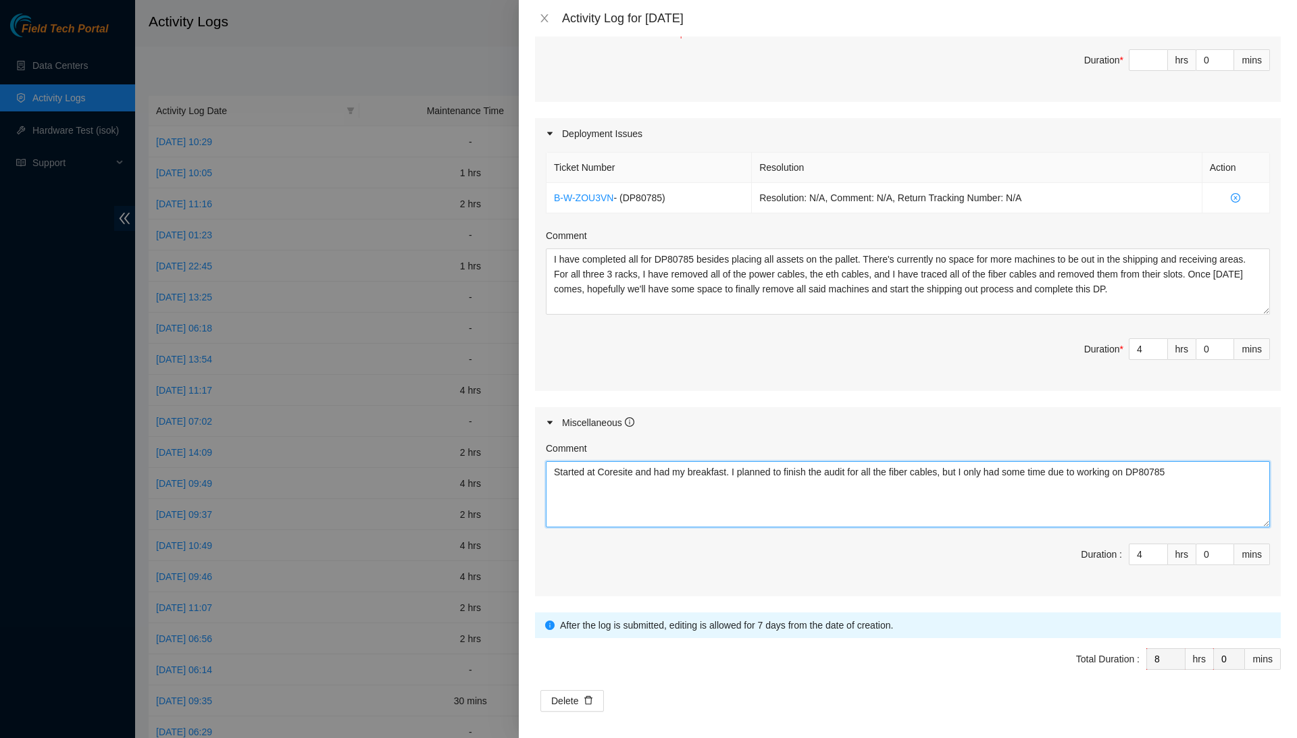
click at [1220, 471] on textarea "Started at Coresite and had my breakfast. I planned to finish the audit for all…" at bounding box center [908, 494] width 724 height 66
click at [838, 486] on textarea "Started at Coresite and had my breakfast. I planned to finish the audit for all…" at bounding box center [908, 494] width 724 height 66
click at [839, 485] on textarea "Started at Coresite and had my breakfast. I planned to finish the audit for all…" at bounding box center [908, 494] width 724 height 66
click at [1229, 482] on textarea "Started at Coresite and had my breakfast. I planned to finish the audit for all…" at bounding box center [908, 494] width 724 height 66
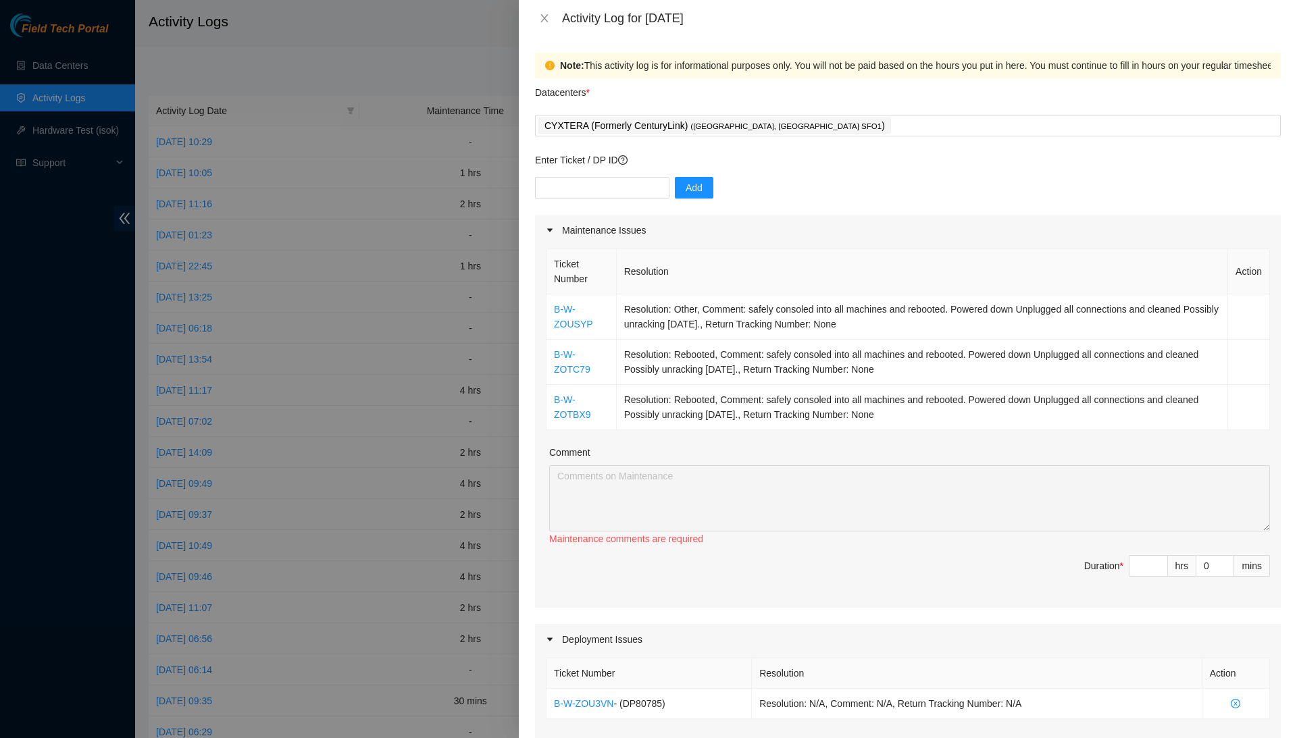
scroll to position [0, 0]
type textarea "Started at Coresite and had my breakfast. I planned to finish the audit for all…"
click at [625, 199] on div "Add" at bounding box center [908, 196] width 746 height 38
click at [633, 190] on input "text" at bounding box center [602, 188] width 134 height 22
paste input "B-W-14M6FTV"
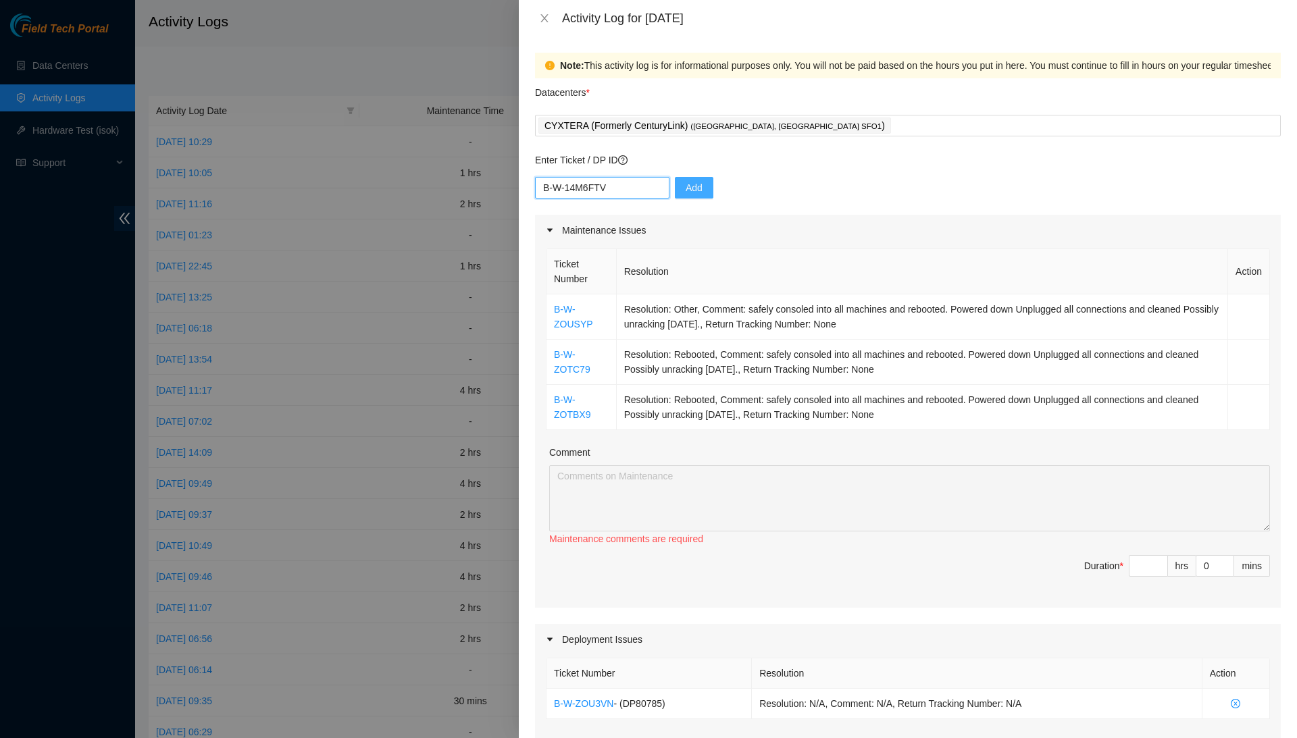
type input "B-W-14M6FTV"
click at [708, 189] on button "Add" at bounding box center [694, 188] width 38 height 22
click at [654, 192] on input "text" at bounding box center [602, 188] width 134 height 22
paste input "B-W-14M6FTV"
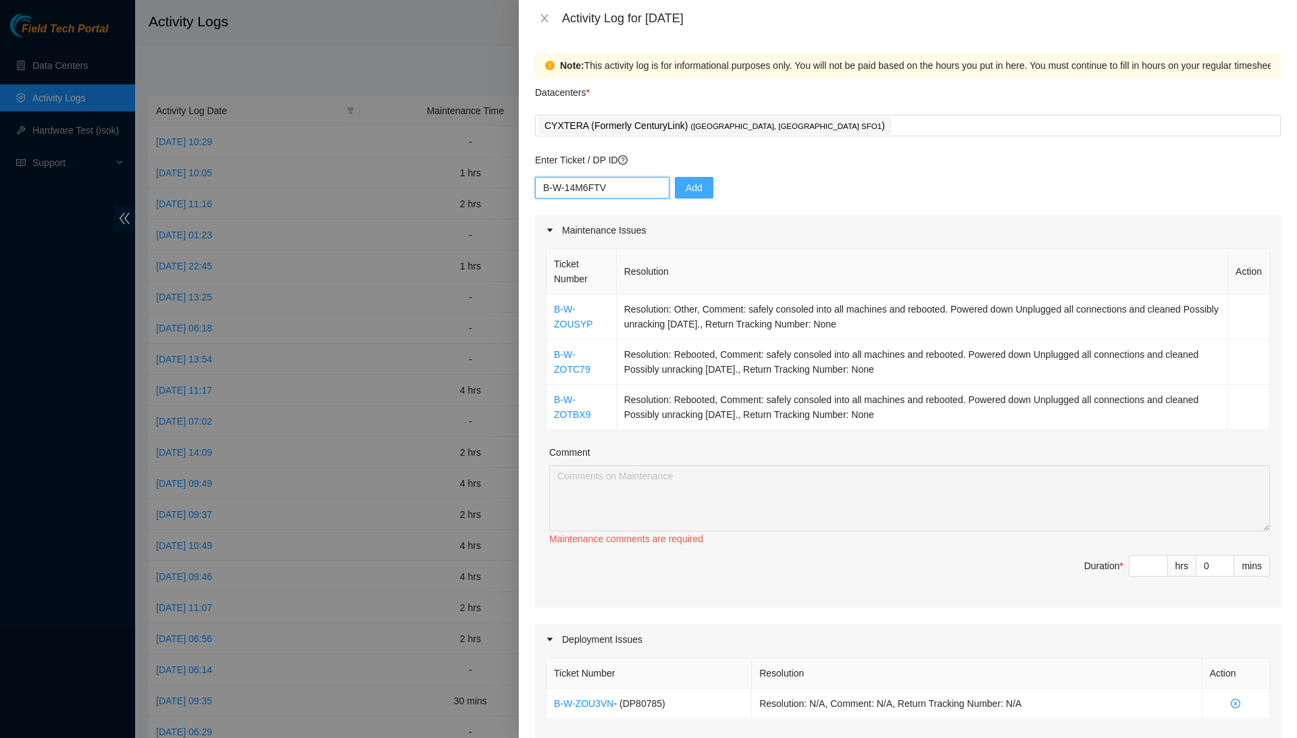
type input "B-W-14M6FTV"
click at [702, 193] on span "Add" at bounding box center [693, 187] width 17 height 15
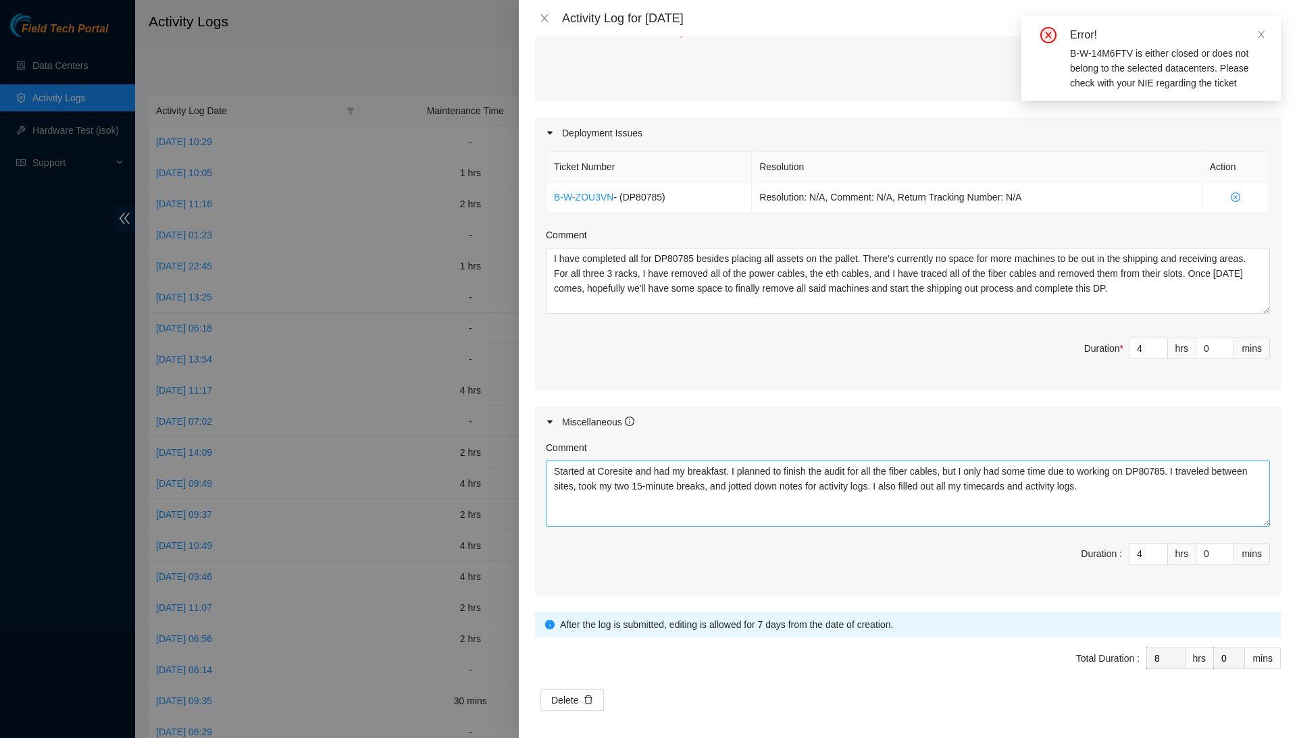
scroll to position [506, 0]
click at [1249, 479] on textarea "Started at Coresite and had my breakfast. I planned to finish the audit for all…" at bounding box center [908, 494] width 724 height 66
click at [850, 492] on textarea "Started at Coresite and had my breakfast. I planned to finish the audit for all…" at bounding box center [908, 494] width 724 height 66
click at [918, 498] on textarea "Started at Coresite and had my breakfast. I planned to finish the audit for all…" at bounding box center [908, 494] width 724 height 66
drag, startPoint x: 1029, startPoint y: 502, endPoint x: 947, endPoint y: 371, distance: 154.8
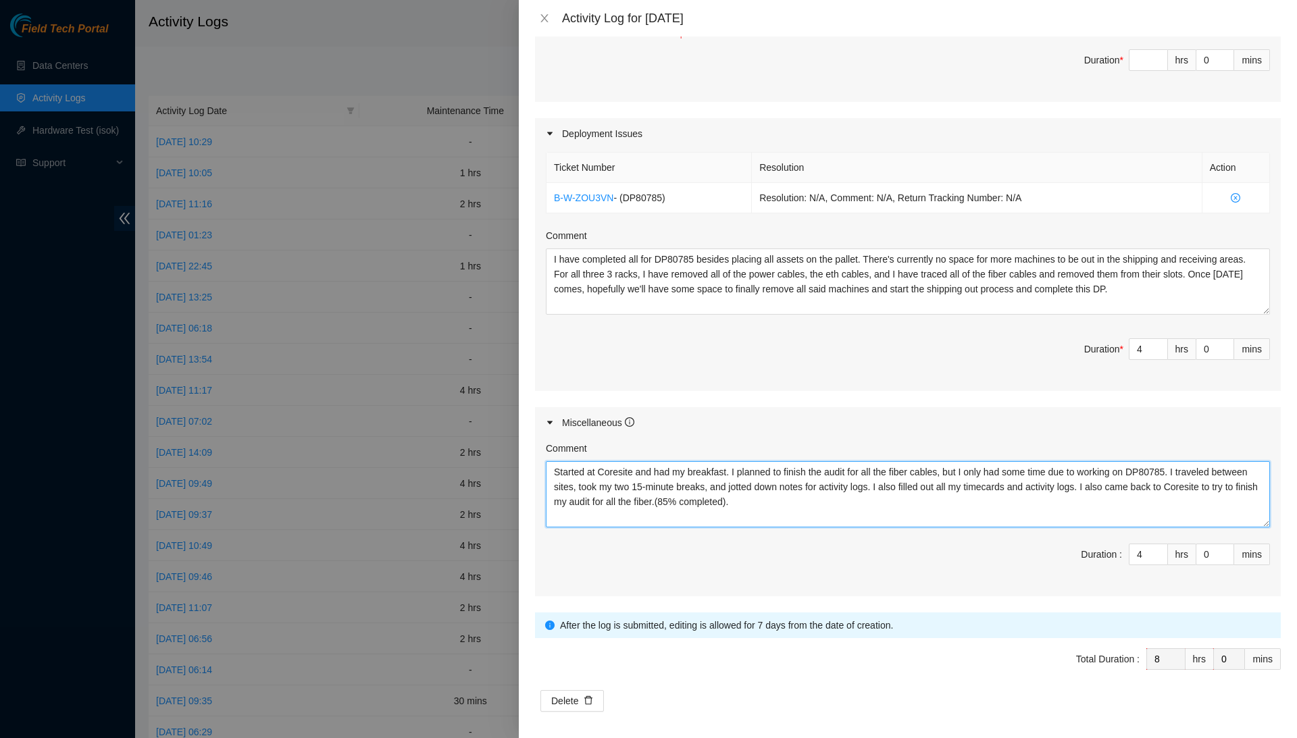
click at [947, 371] on div "Maintenance Issues Ticket Number Resolution Action B-W-ZOUSYP Resolution: Other…" at bounding box center [908, 152] width 746 height 887
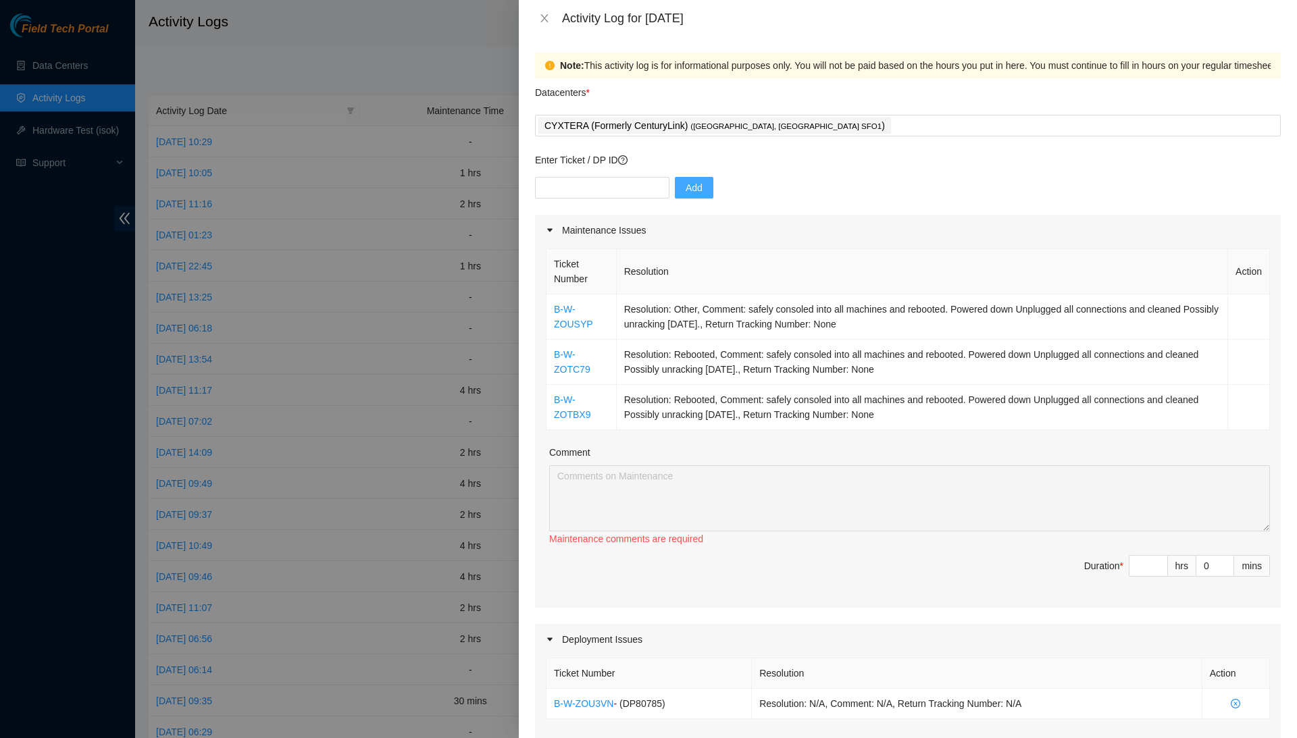
scroll to position [0, 0]
type textarea "Started at Coresite and had my breakfast. I planned to finish the audit for all…"
click at [1148, 560] on input at bounding box center [1148, 566] width 38 height 20
type input "t"
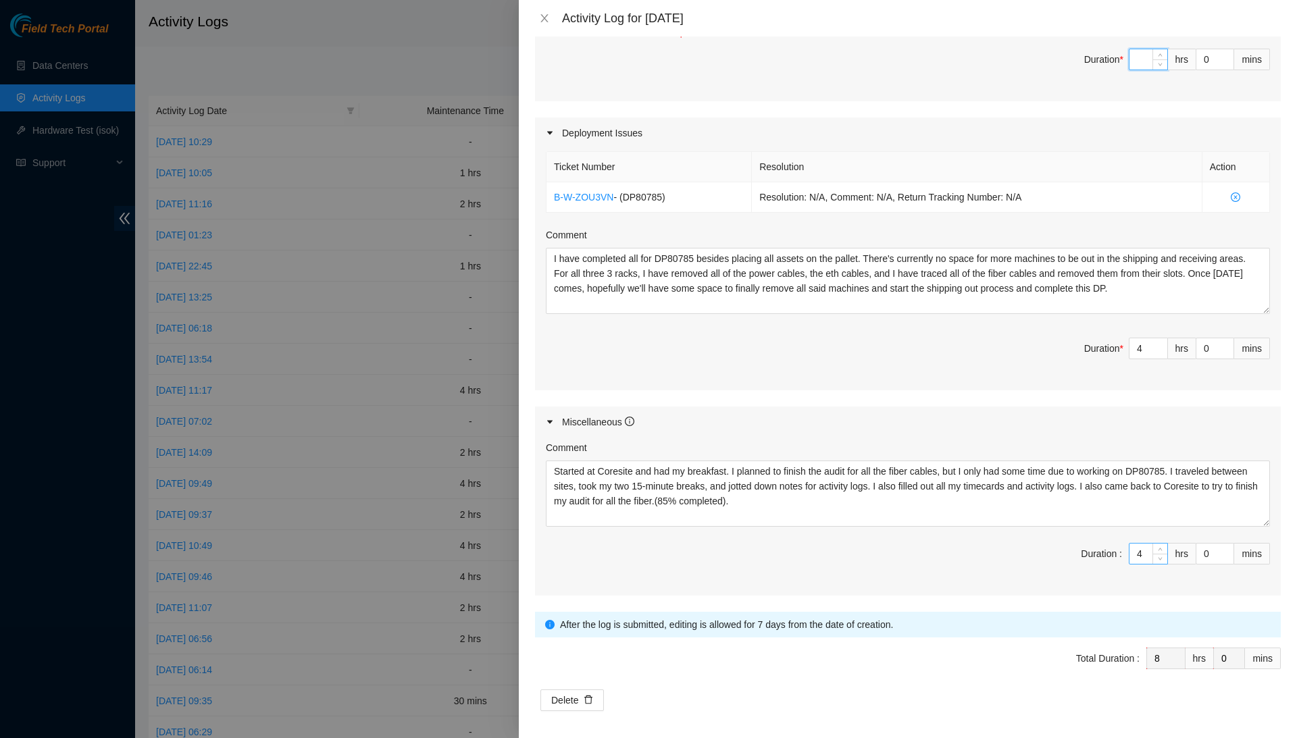
scroll to position [506, 0]
click at [1147, 550] on input "4" at bounding box center [1148, 554] width 38 height 20
type input "4"
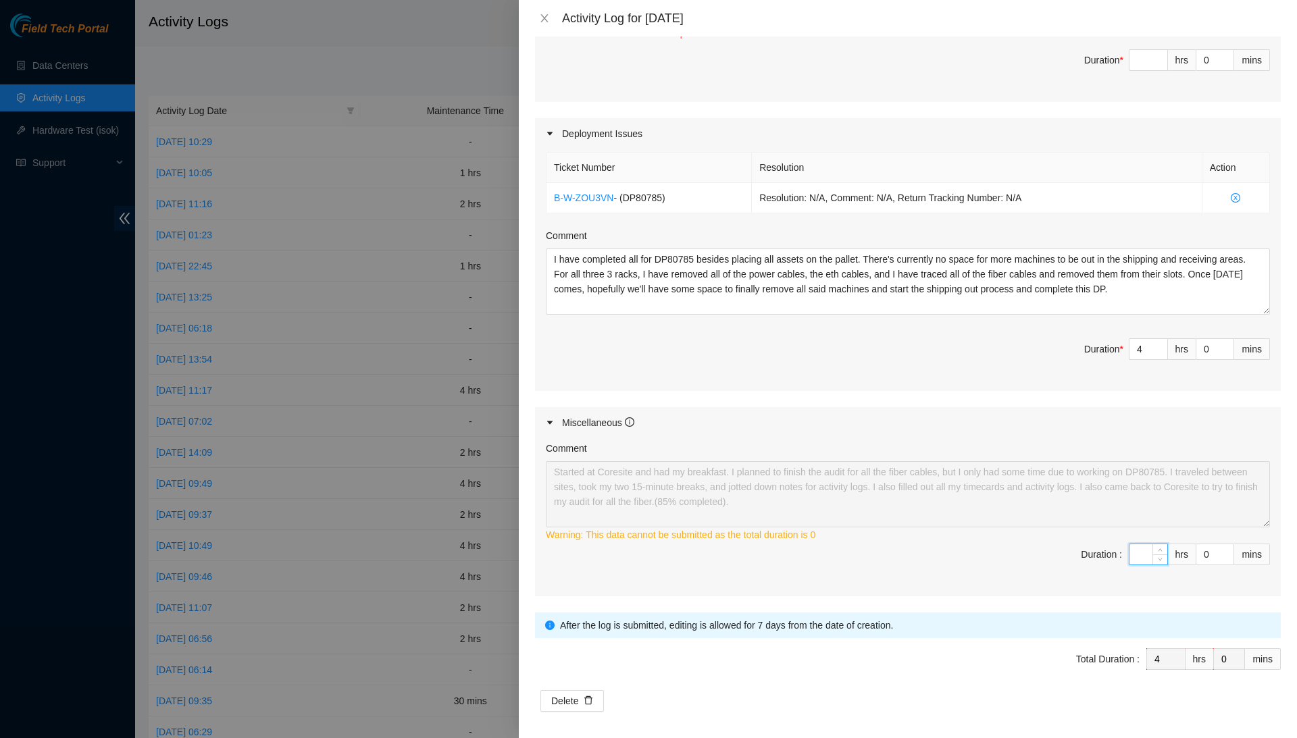
type input "3"
type input "7"
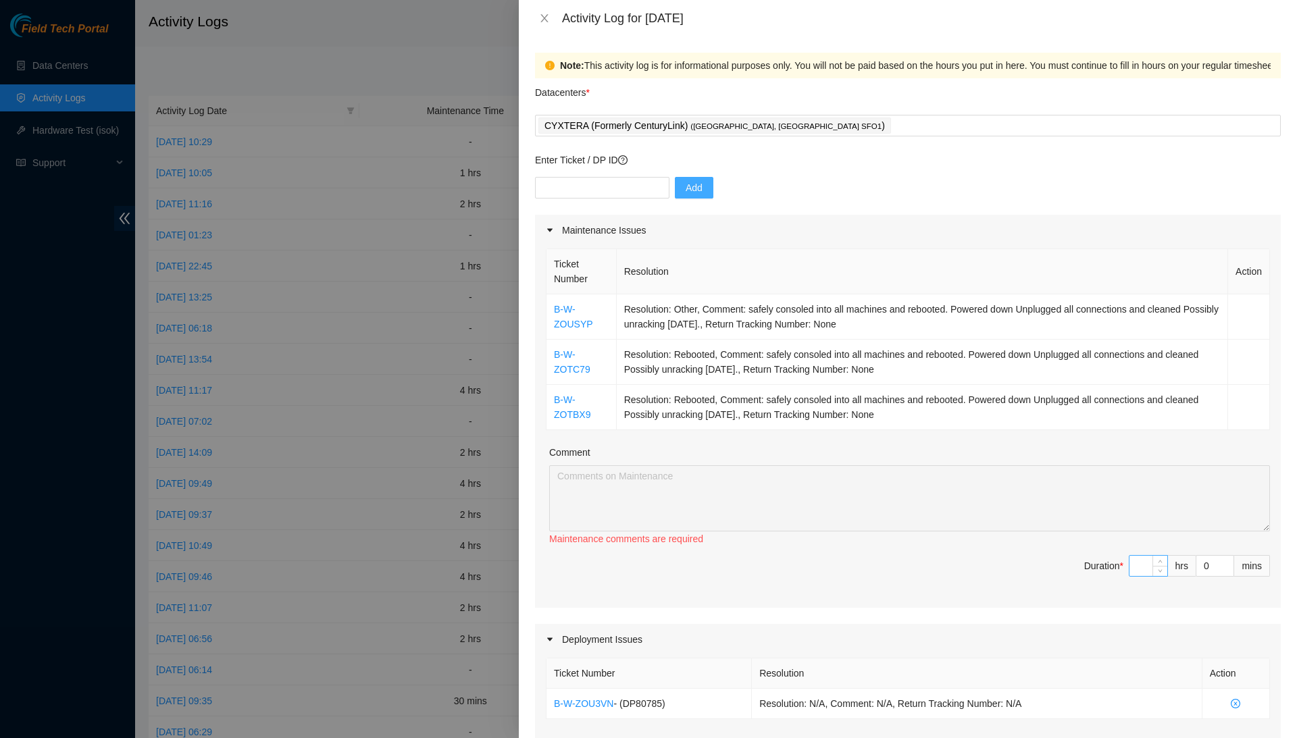
scroll to position [0, 0]
type input "3"
click at [1147, 558] on input at bounding box center [1148, 566] width 38 height 20
type input "1"
type input "8"
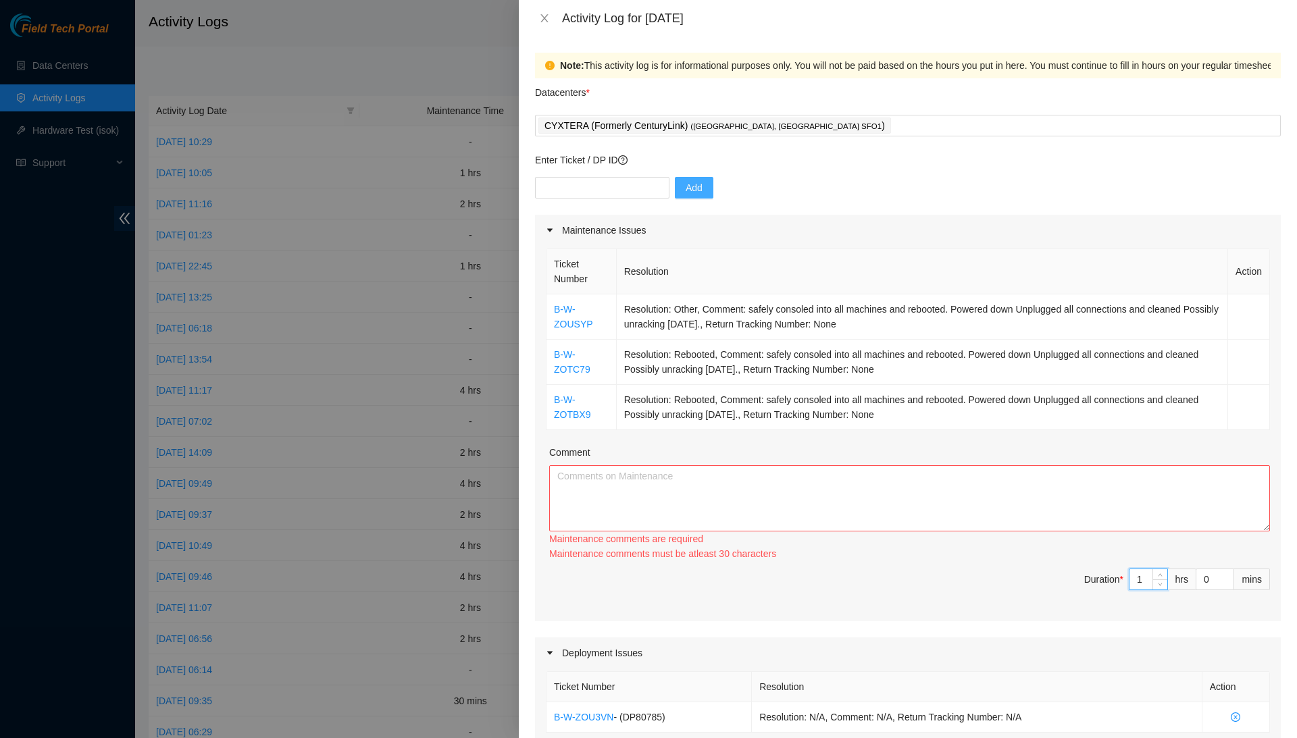
type input "1"
click at [1147, 485] on textarea "Comment" at bounding box center [909, 498] width 721 height 66
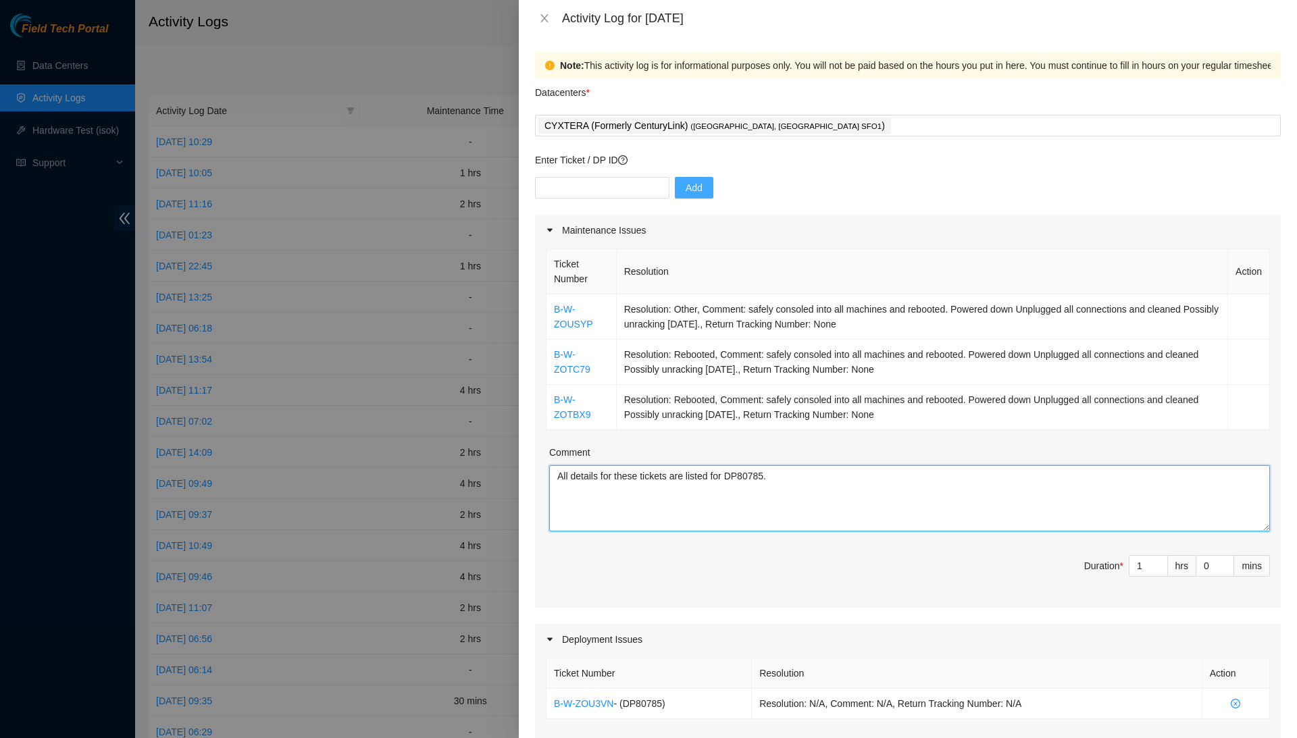
click at [723, 466] on textarea "All details for these tickets are listed for DP80785." at bounding box center [909, 498] width 721 height 66
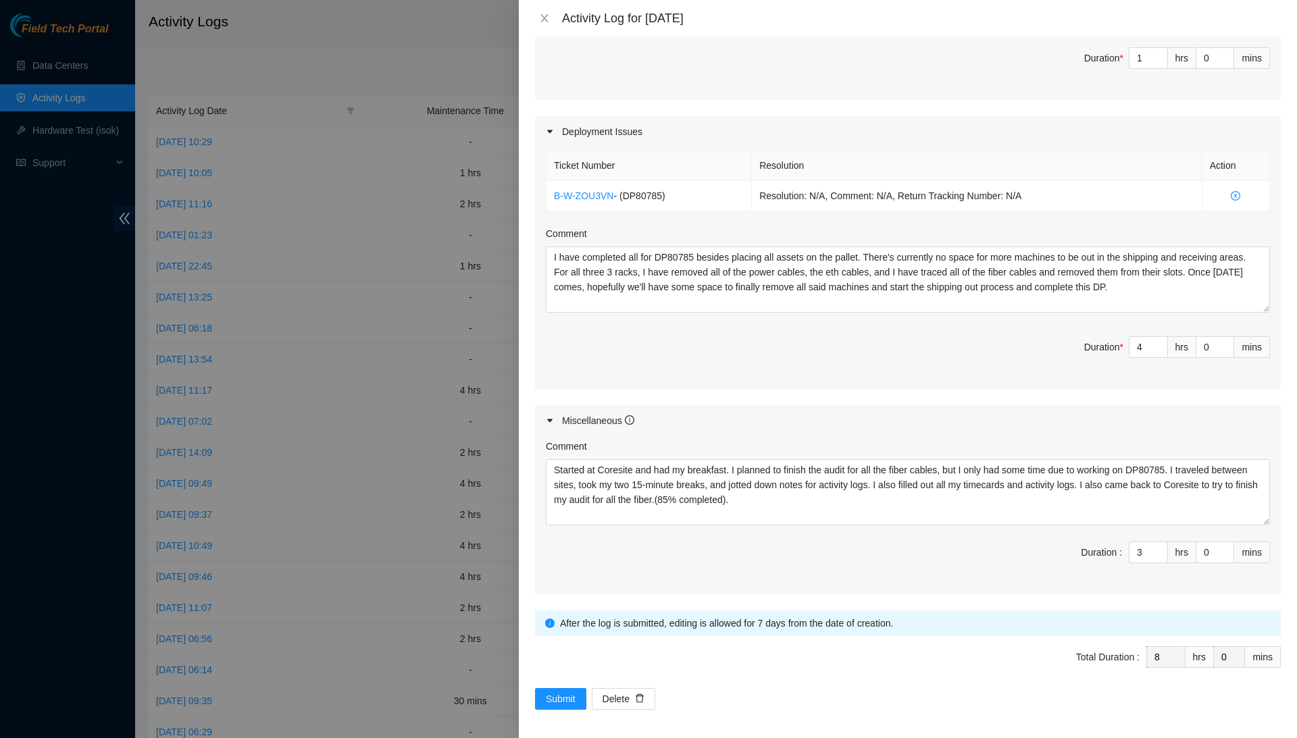
scroll to position [506, 0]
type textarea "All details for these tickets are listed in the deployment issues section for D…"
click at [573, 701] on span "Submit" at bounding box center [561, 701] width 30 height 15
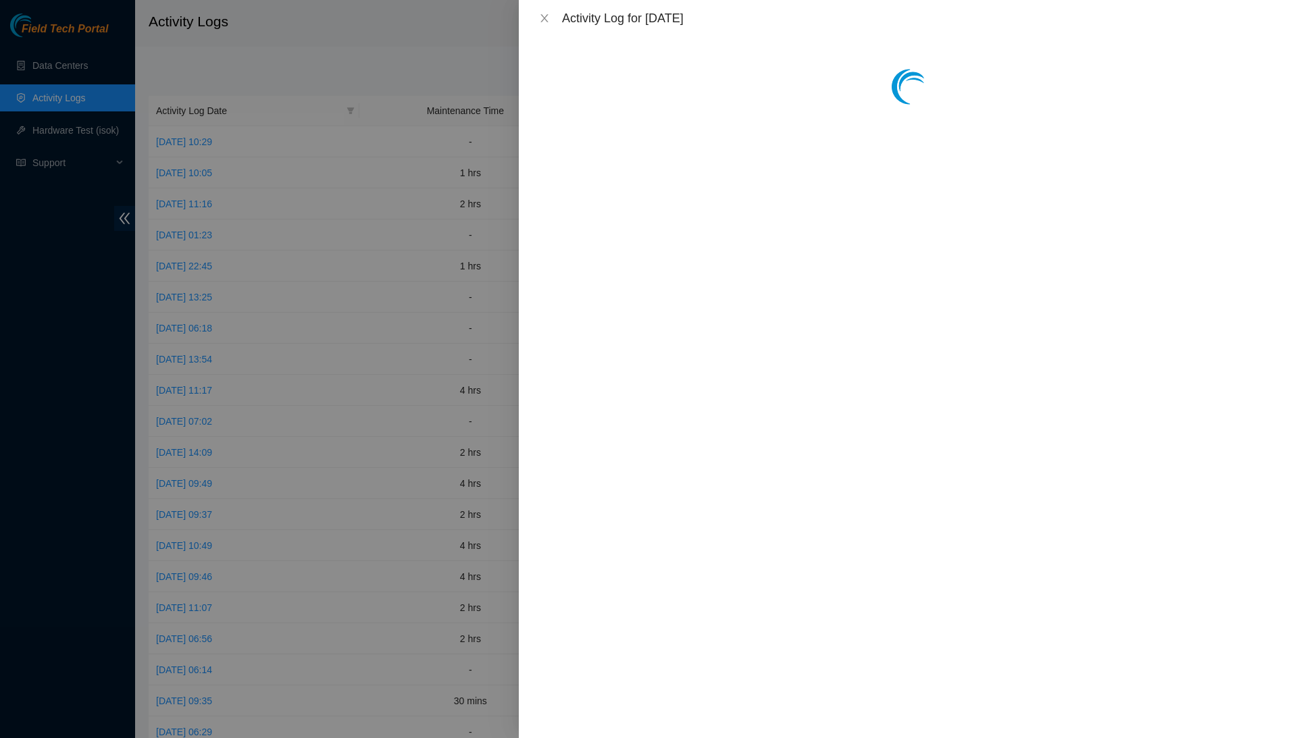
scroll to position [0, 0]
